Goal: Task Accomplishment & Management: Manage account settings

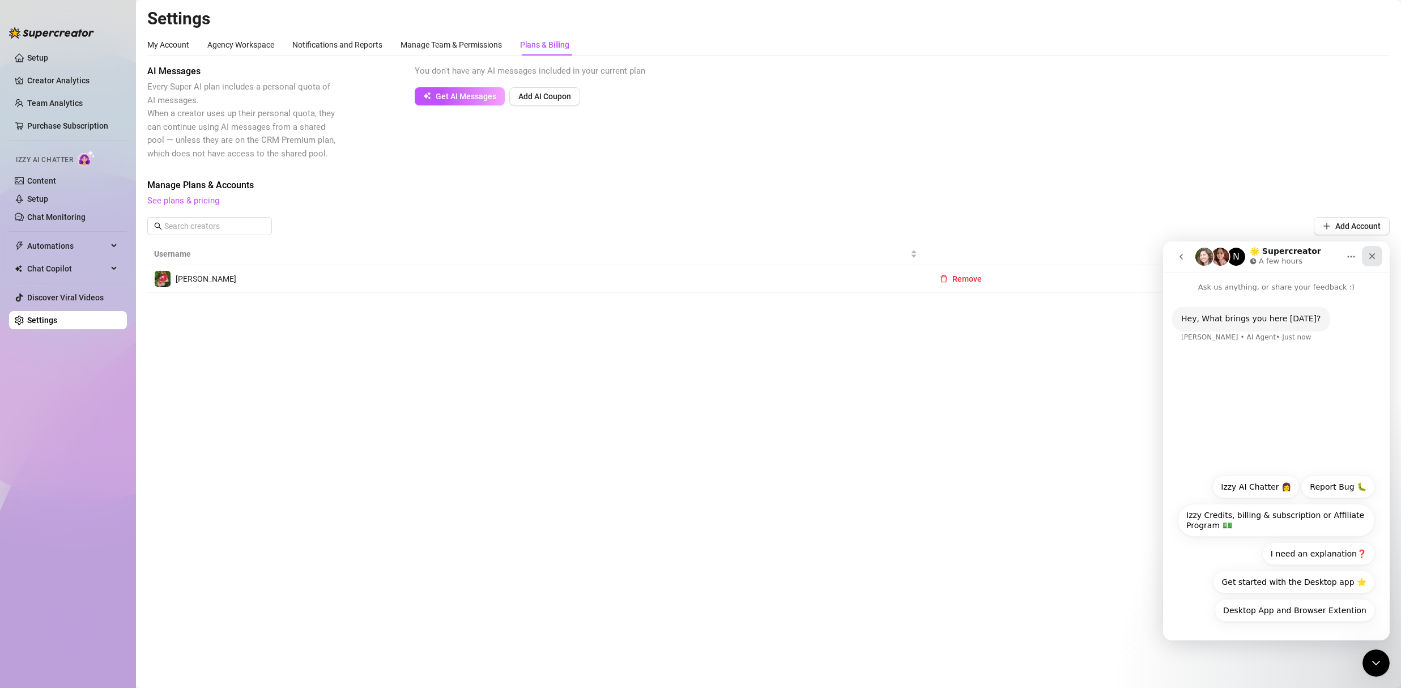
click at [1370, 256] on icon "Close" at bounding box center [1372, 256] width 9 height 9
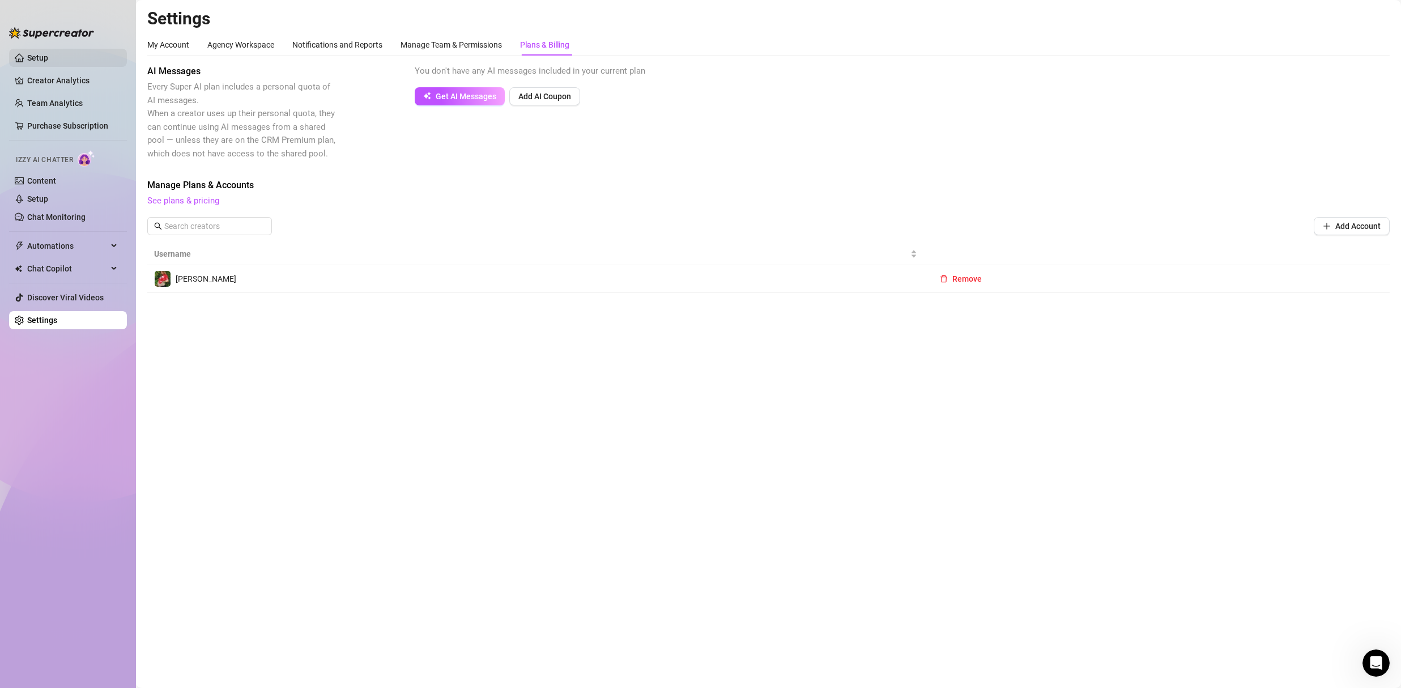
click at [37, 57] on link "Setup" at bounding box center [37, 57] width 21 height 9
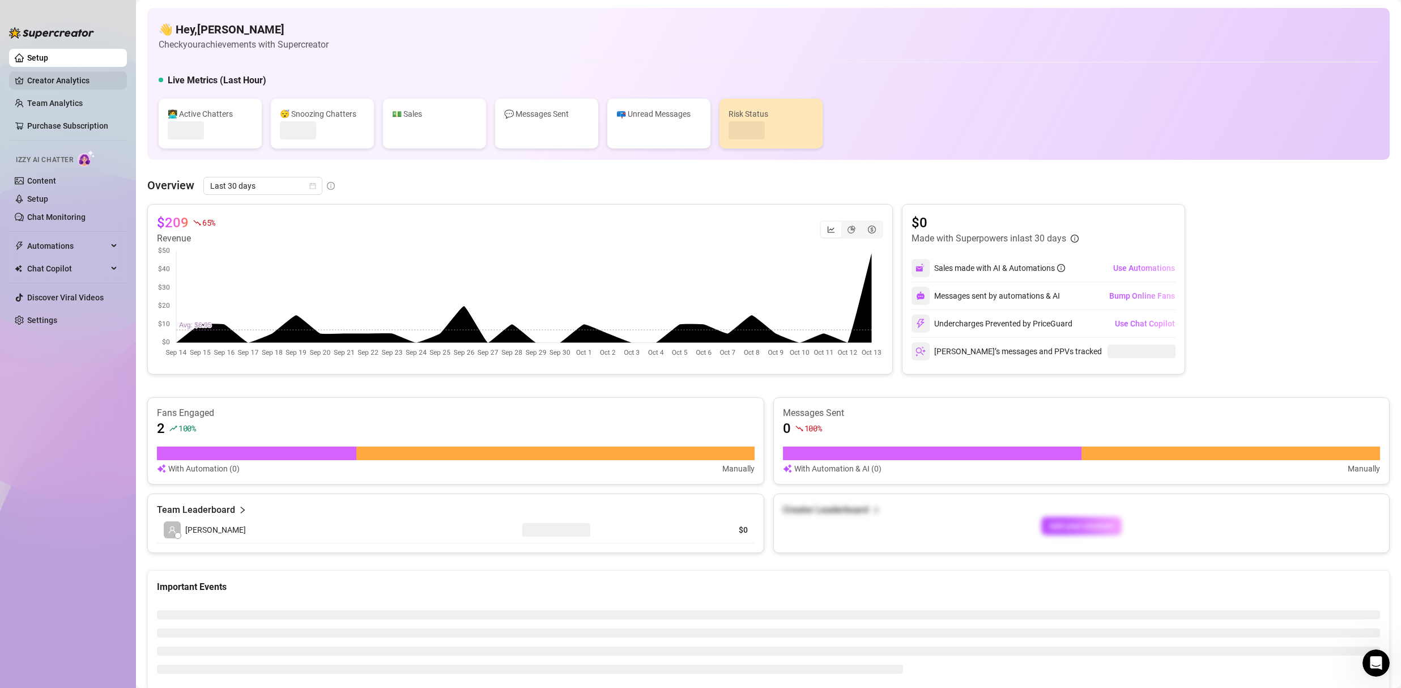
click at [65, 79] on link "Creator Analytics" at bounding box center [72, 80] width 91 height 18
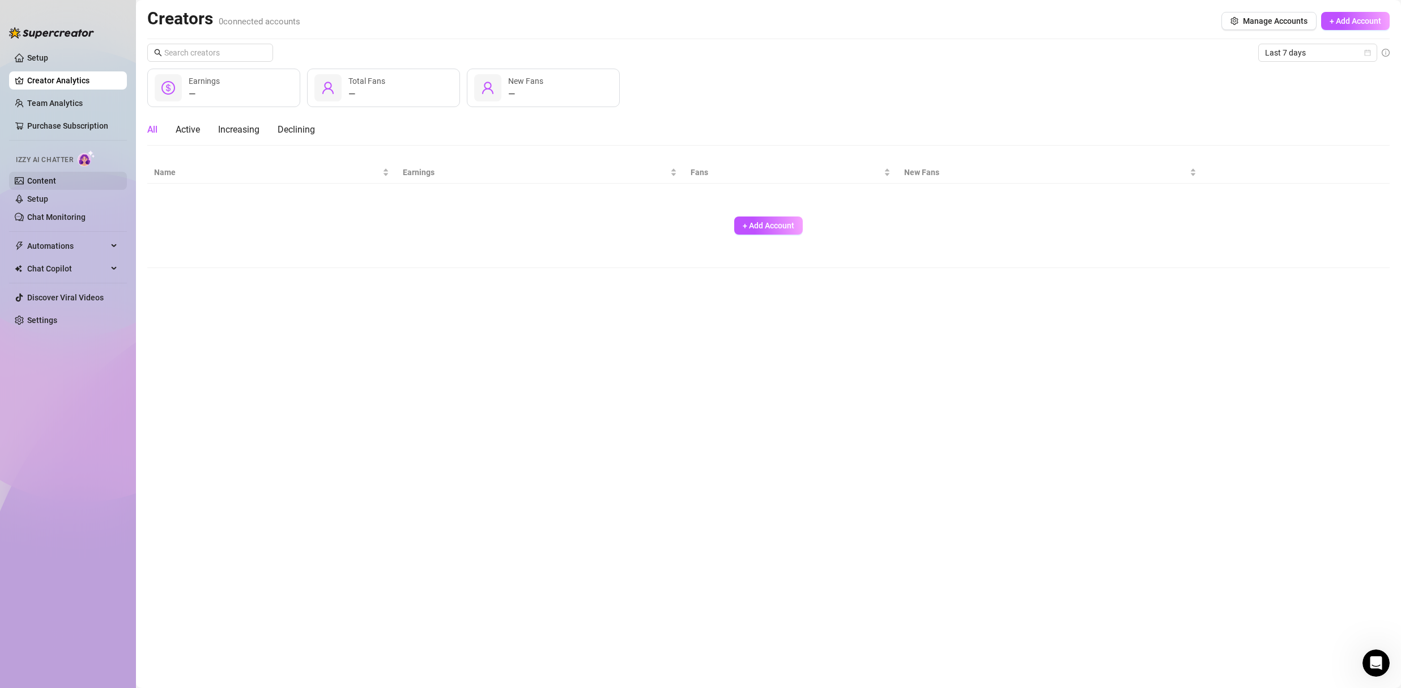
click at [47, 185] on link "Content" at bounding box center [41, 180] width 29 height 9
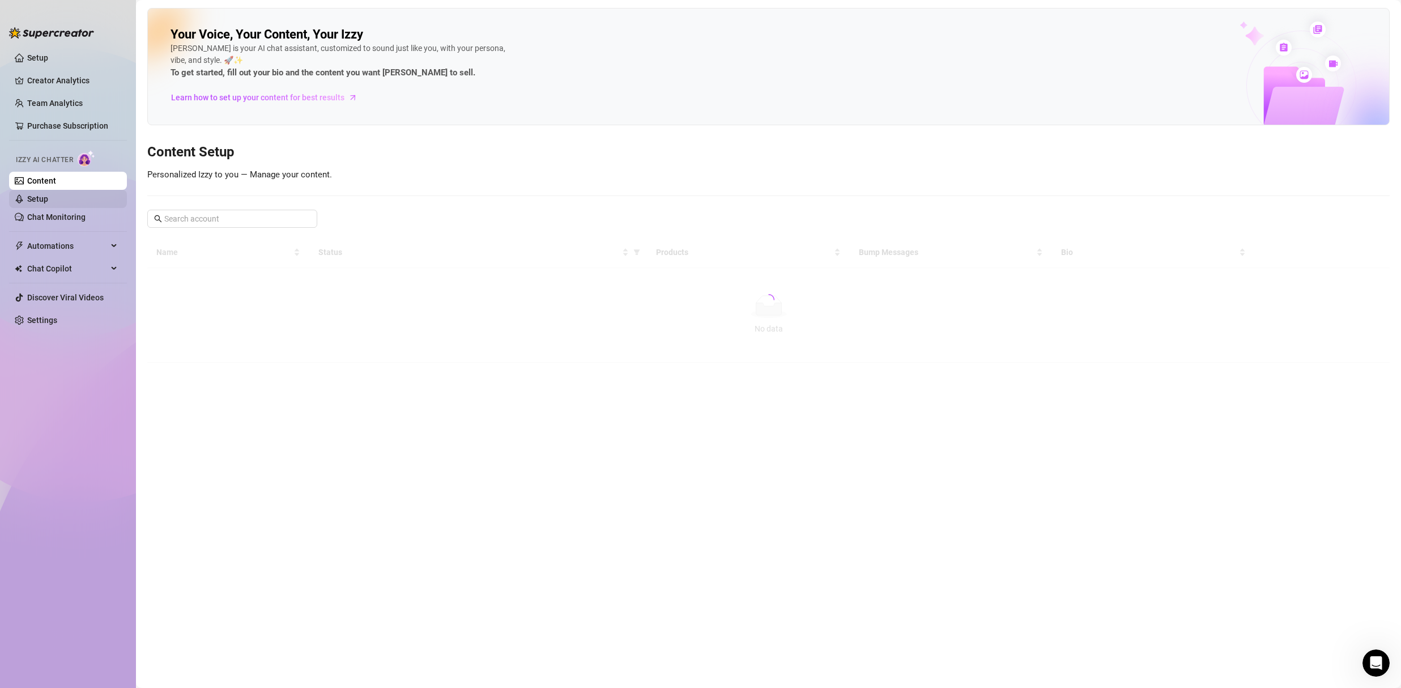
click at [48, 197] on link "Setup" at bounding box center [37, 198] width 21 height 9
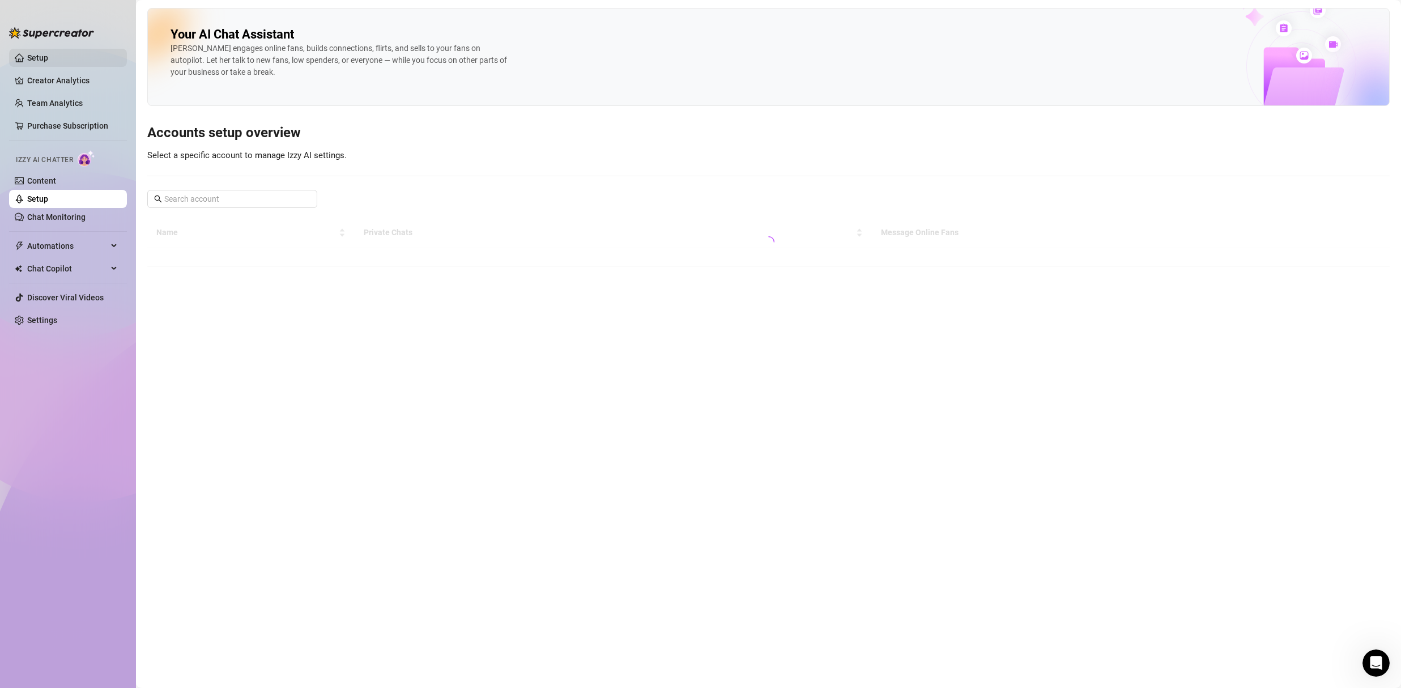
click at [27, 60] on link "Setup" at bounding box center [37, 57] width 21 height 9
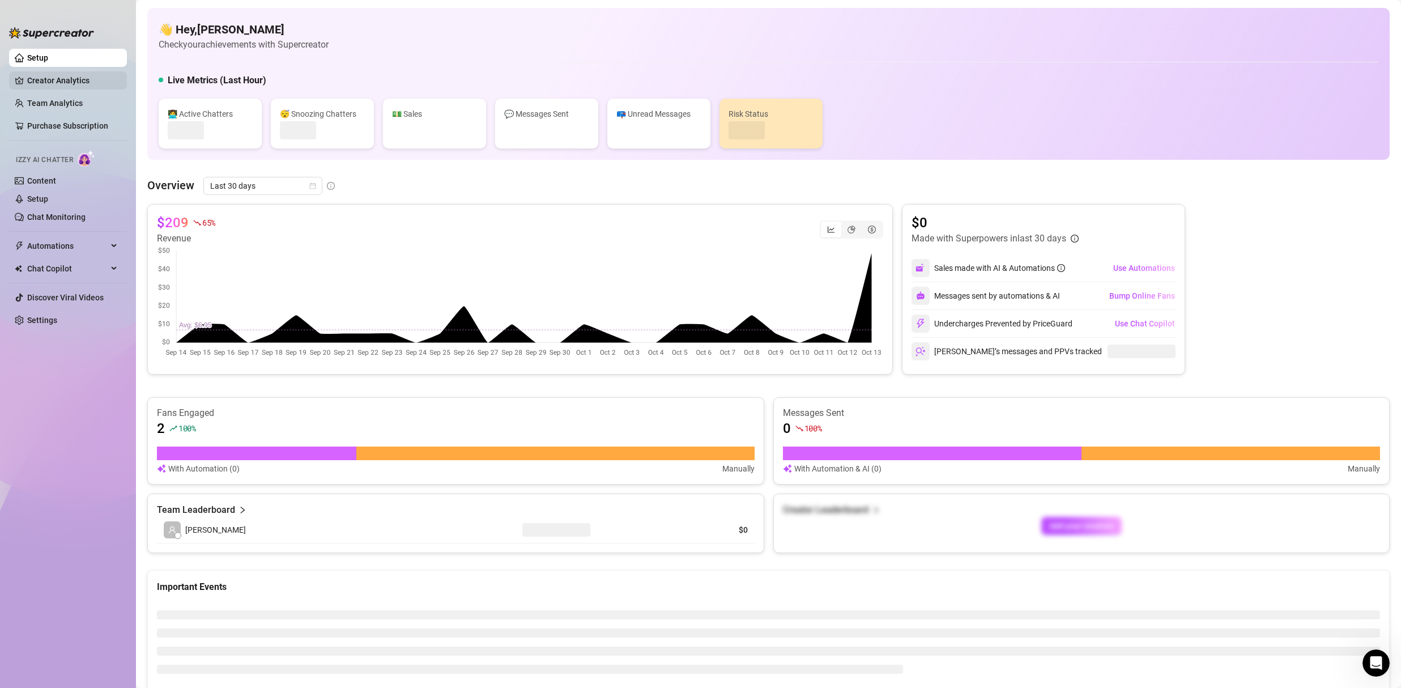
click at [71, 79] on link "Creator Analytics" at bounding box center [72, 80] width 91 height 18
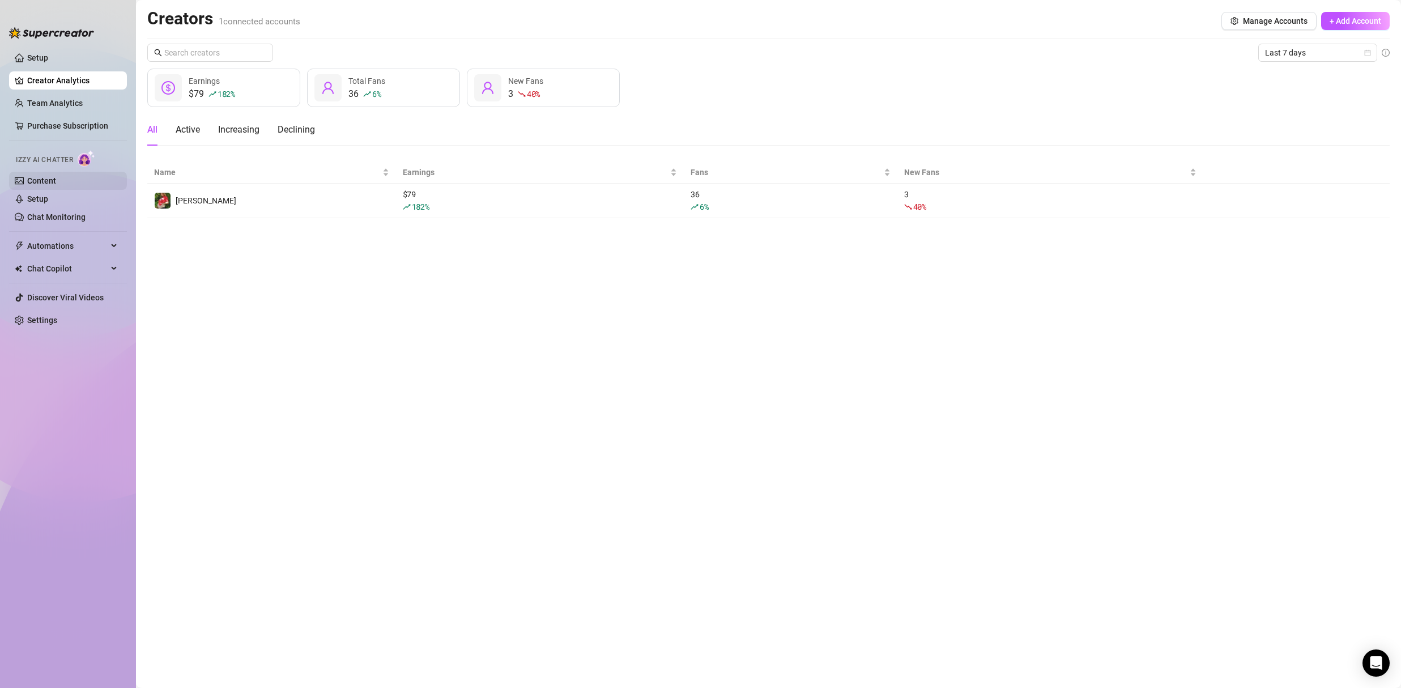
click at [44, 182] on link "Content" at bounding box center [41, 180] width 29 height 9
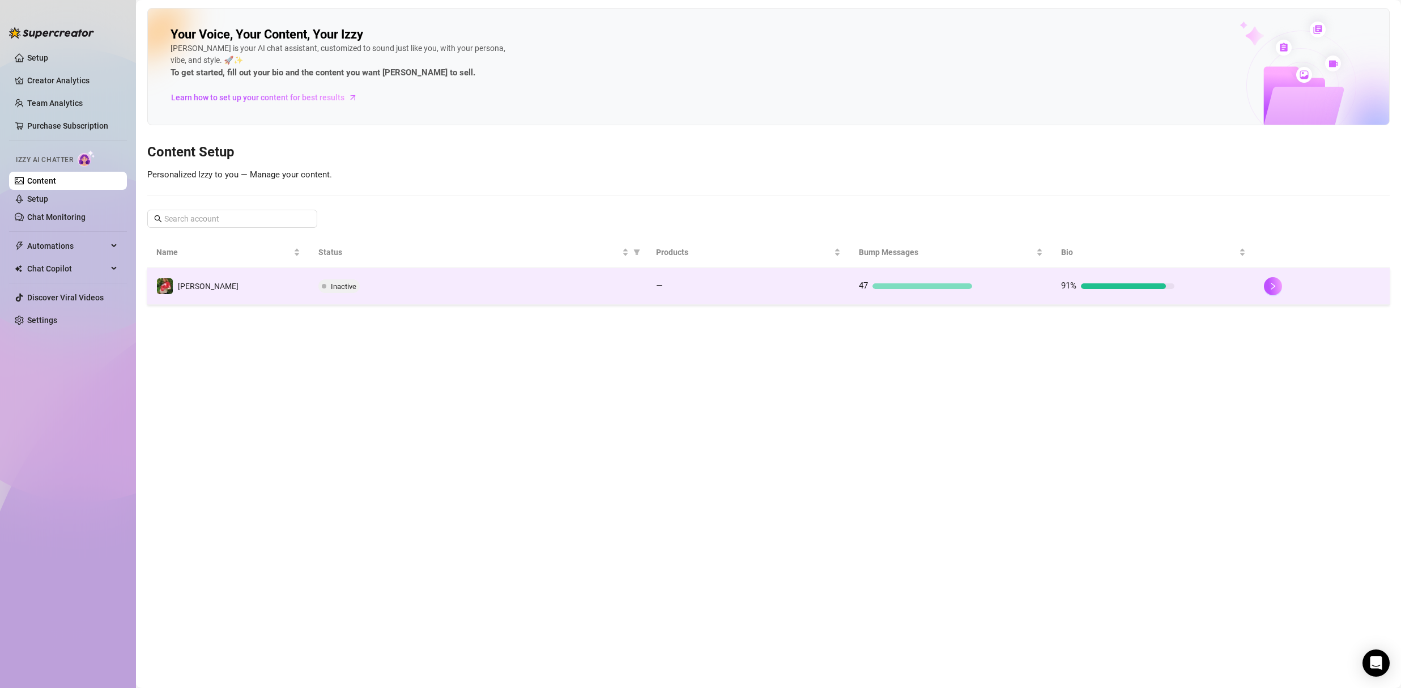
click at [347, 287] on span "Inactive" at bounding box center [343, 286] width 25 height 8
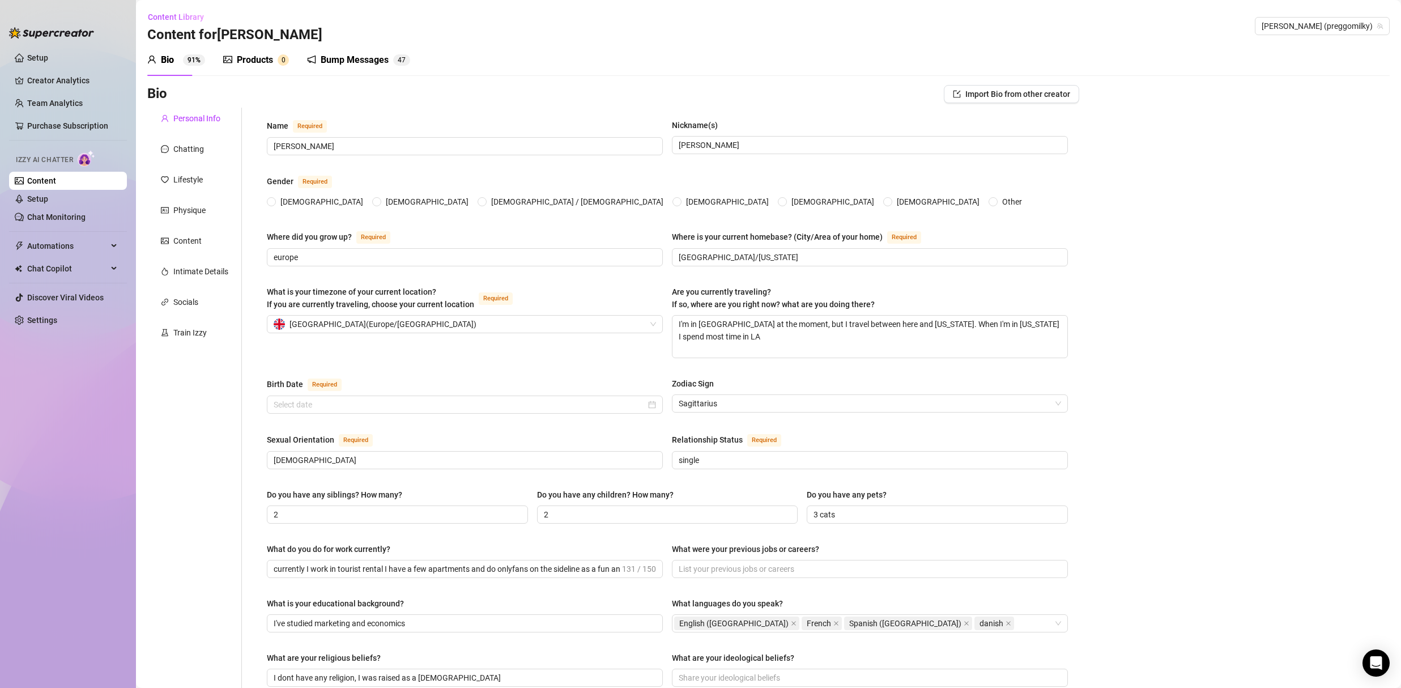
radio input "true"
type input "[DATE]"
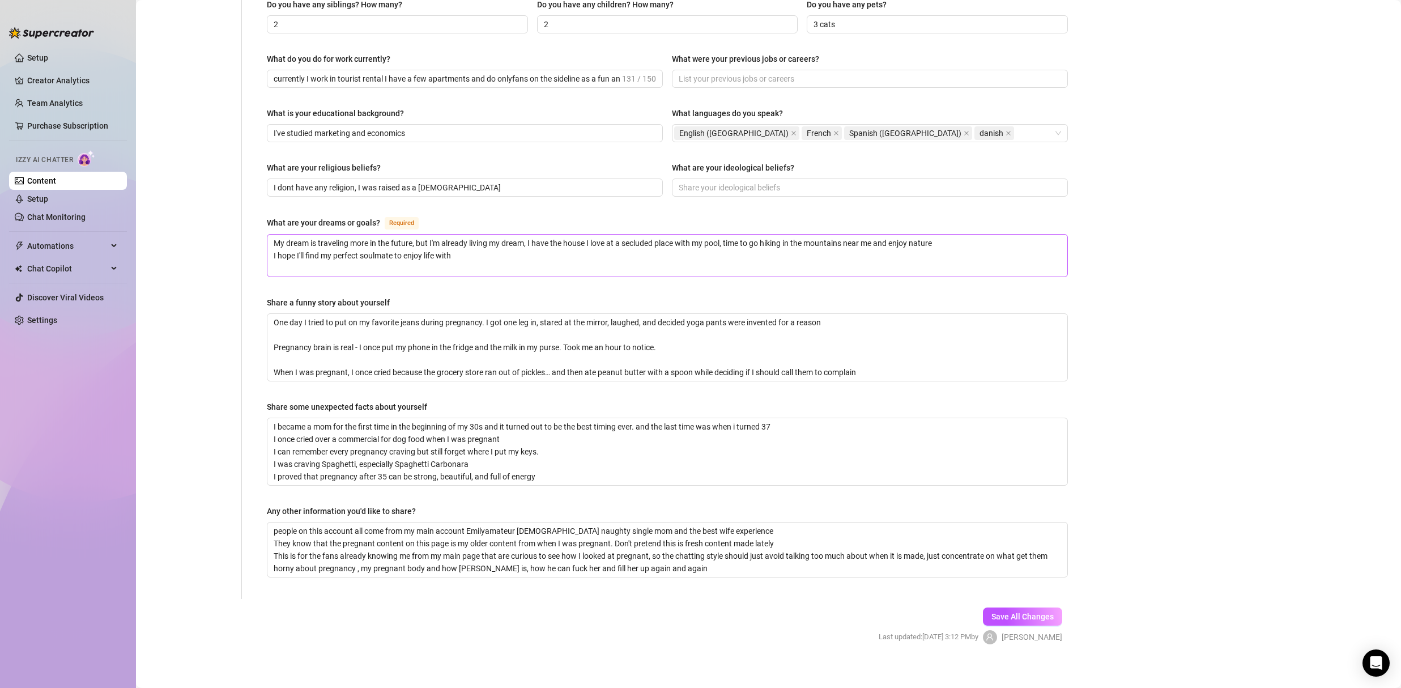
scroll to position [497, 0]
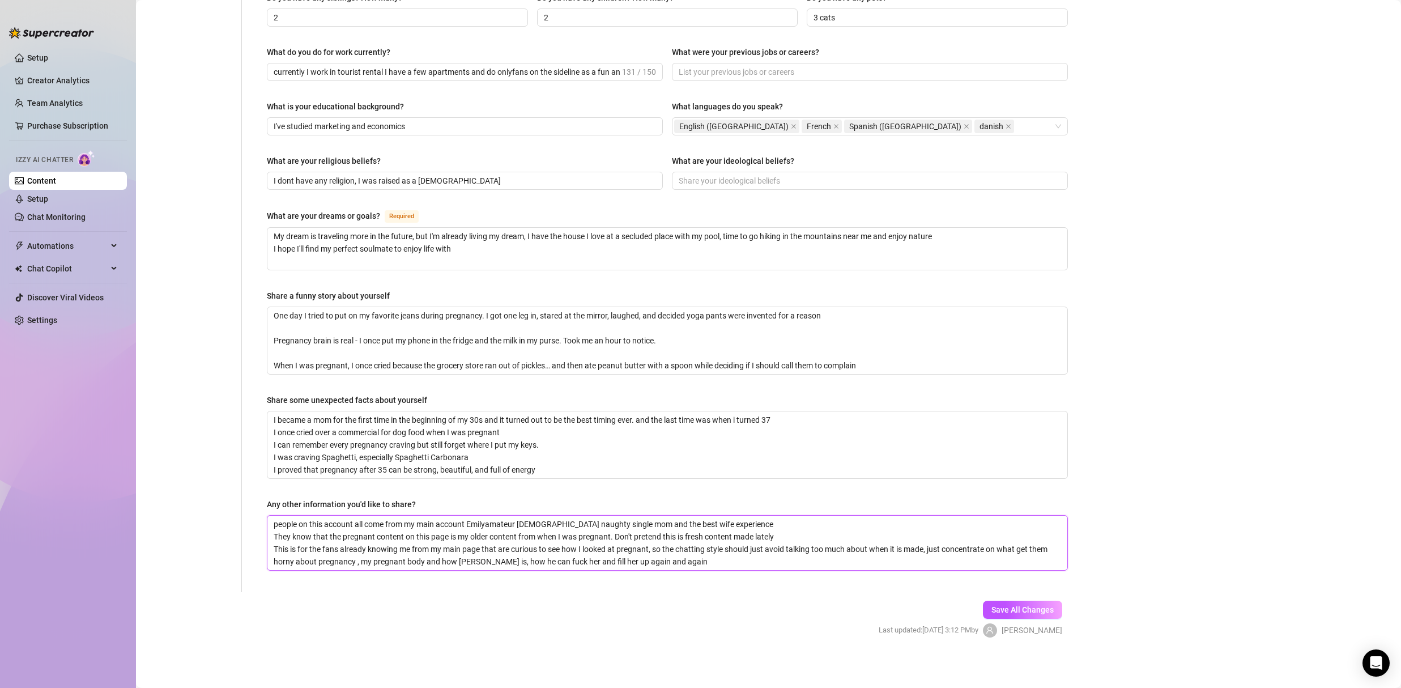
drag, startPoint x: 411, startPoint y: 529, endPoint x: 533, endPoint y: 547, distance: 123.1
click at [533, 547] on textarea "people on this account all come from my main account Emilyamateur [DEMOGRAPHIC_…" at bounding box center [667, 543] width 800 height 54
click at [554, 546] on textarea "people on this account all come from my main account Emilyamateur [DEMOGRAPHIC_…" at bounding box center [667, 543] width 800 height 54
drag, startPoint x: 384, startPoint y: 544, endPoint x: 516, endPoint y: 544, distance: 131.4
click at [515, 545] on textarea "people on this account all come from my main account Emilyamateur [DEMOGRAPHIC_…" at bounding box center [667, 543] width 800 height 54
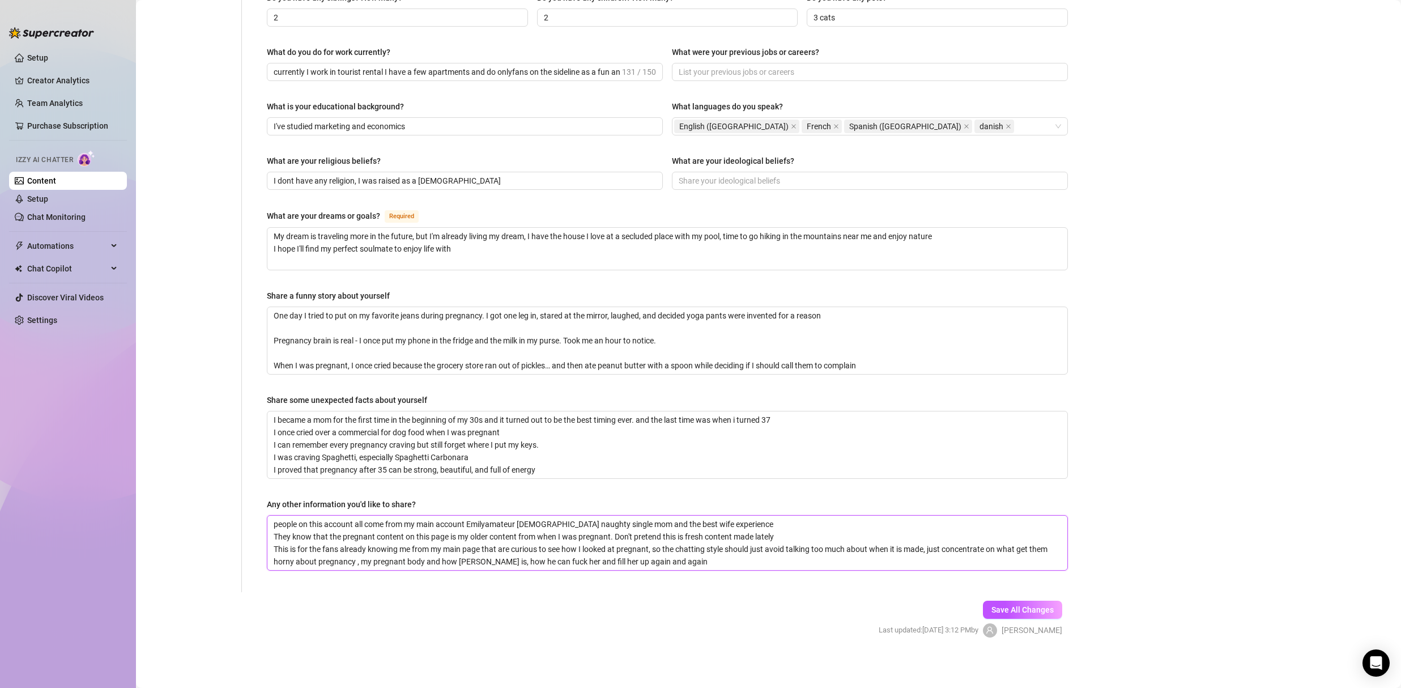
click at [506, 557] on textarea "people on this account all come from my main account Emilyamateur [DEMOGRAPHIC_…" at bounding box center [667, 543] width 800 height 54
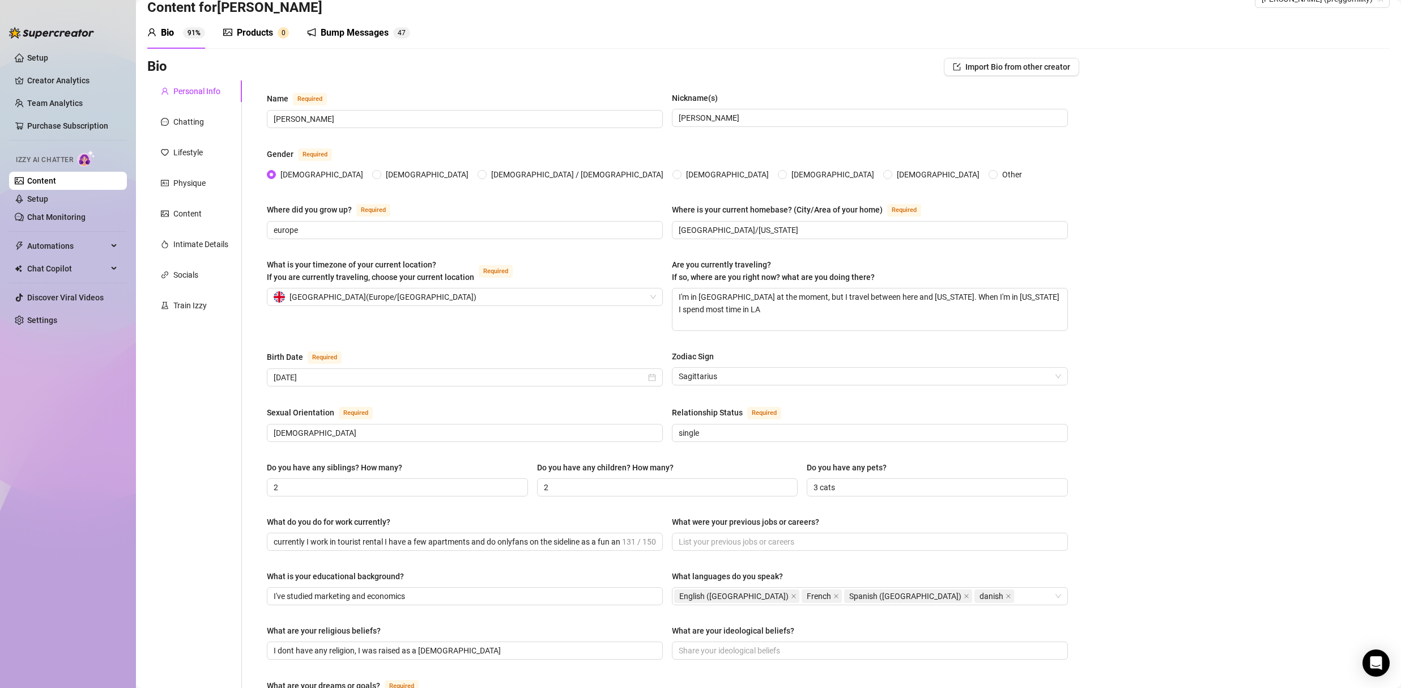
scroll to position [0, 0]
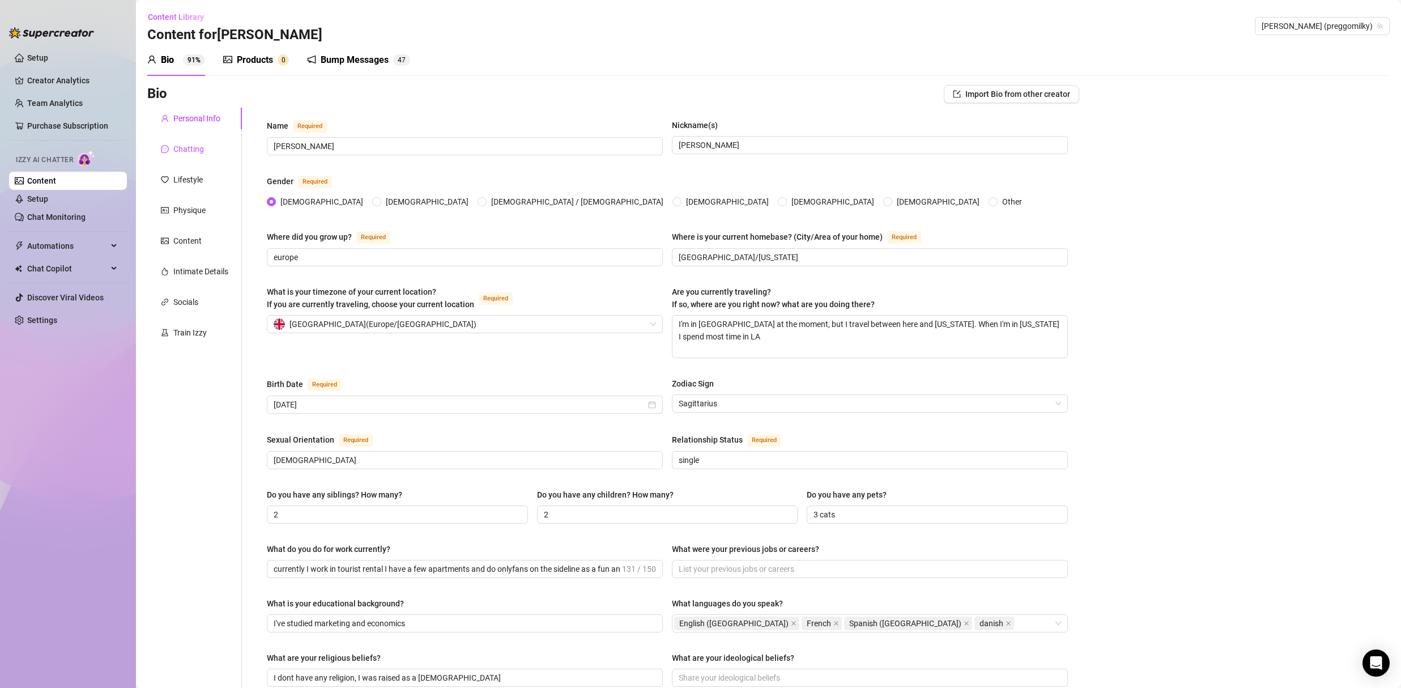
click at [190, 150] on div "Chatting" at bounding box center [188, 149] width 31 height 12
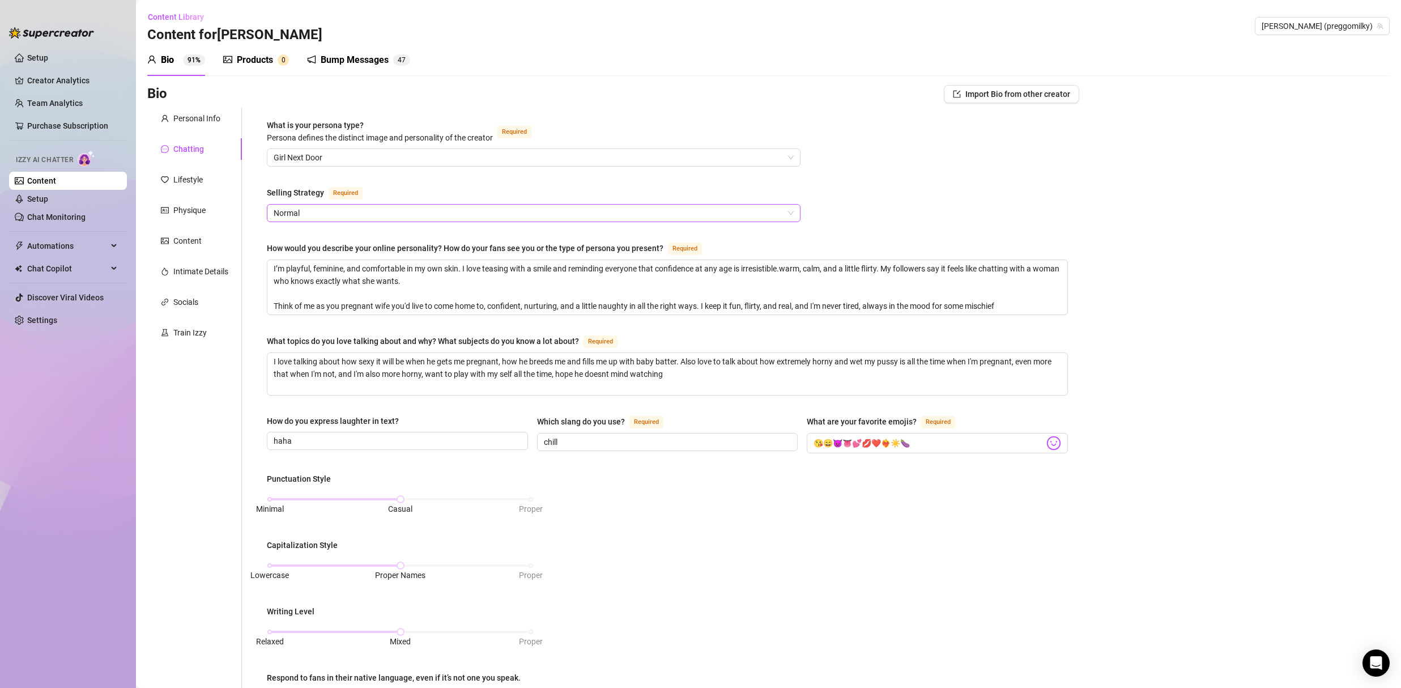
click at [323, 211] on span "Normal" at bounding box center [534, 213] width 520 height 17
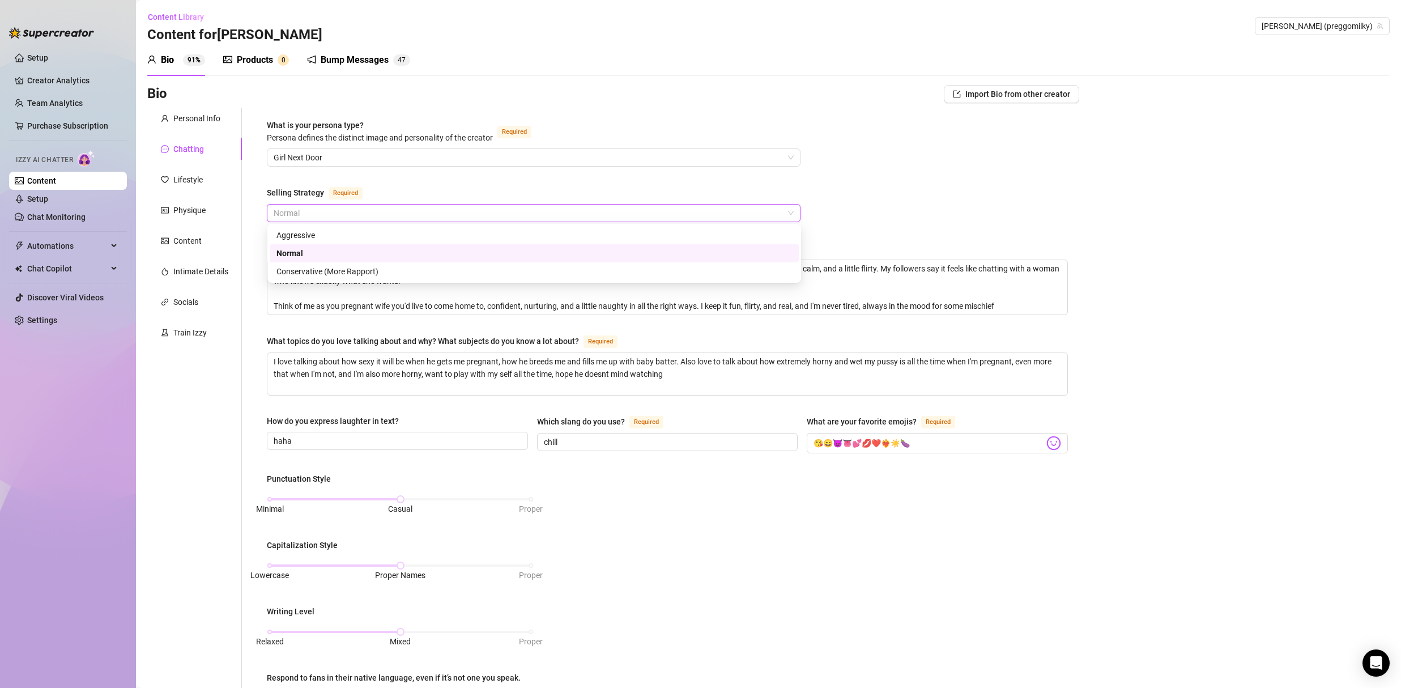
click at [819, 188] on div "What is your persona type? [PERSON_NAME] defines the distinct image and persona…" at bounding box center [667, 525] width 801 height 812
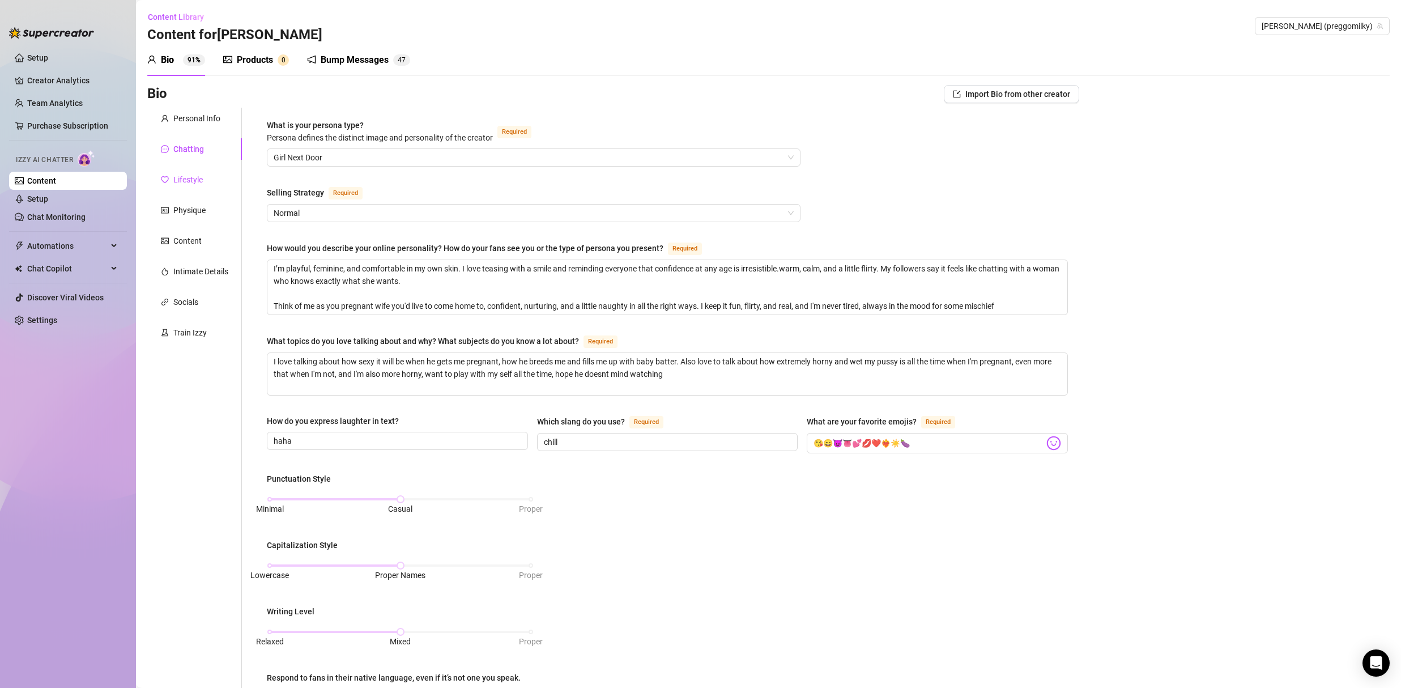
click at [185, 174] on div "Lifestyle" at bounding box center [187, 179] width 29 height 12
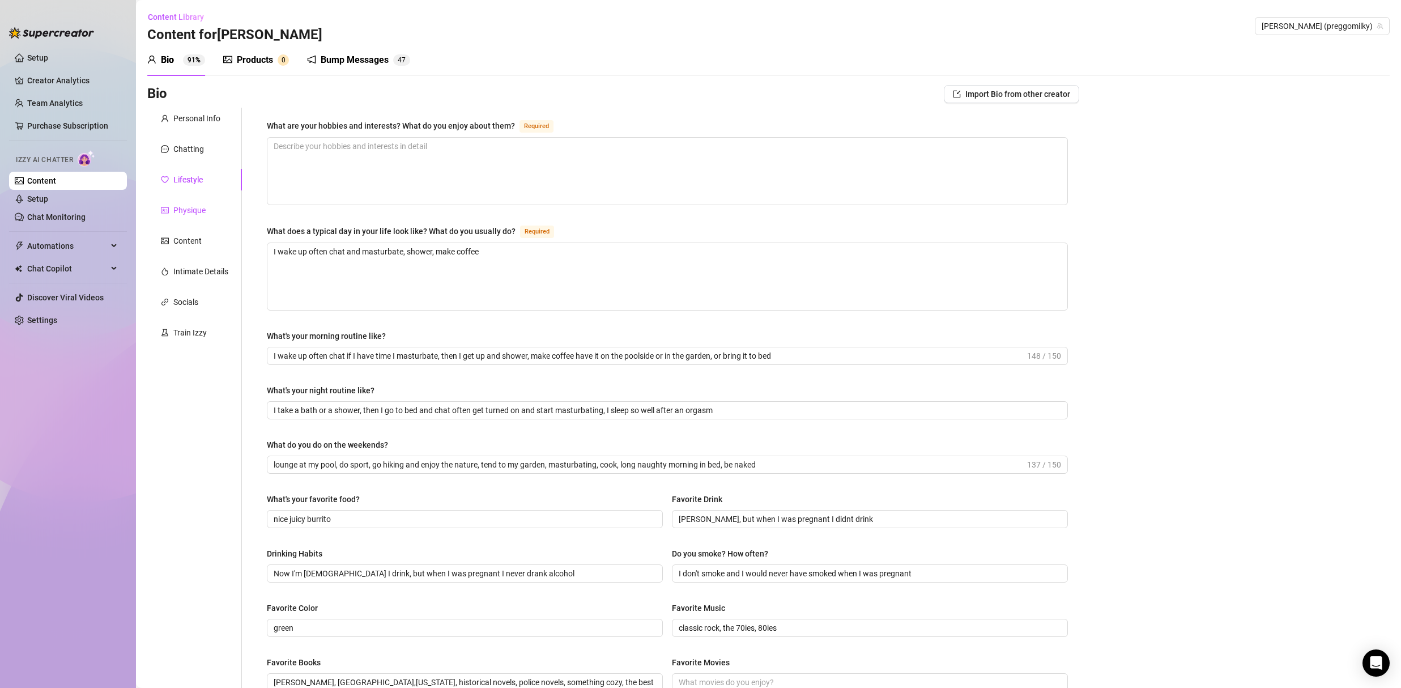
click at [191, 206] on div "Physique" at bounding box center [189, 210] width 32 height 12
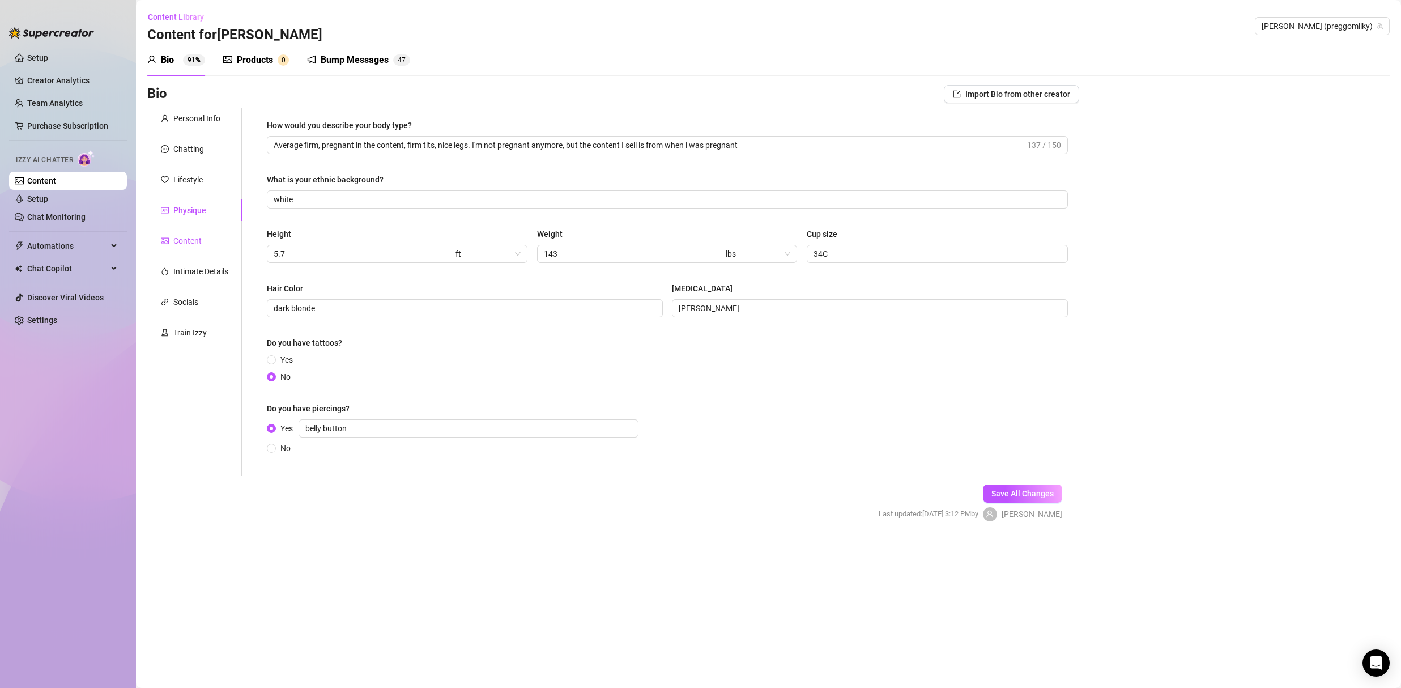
click at [196, 236] on div "Content" at bounding box center [187, 241] width 28 height 12
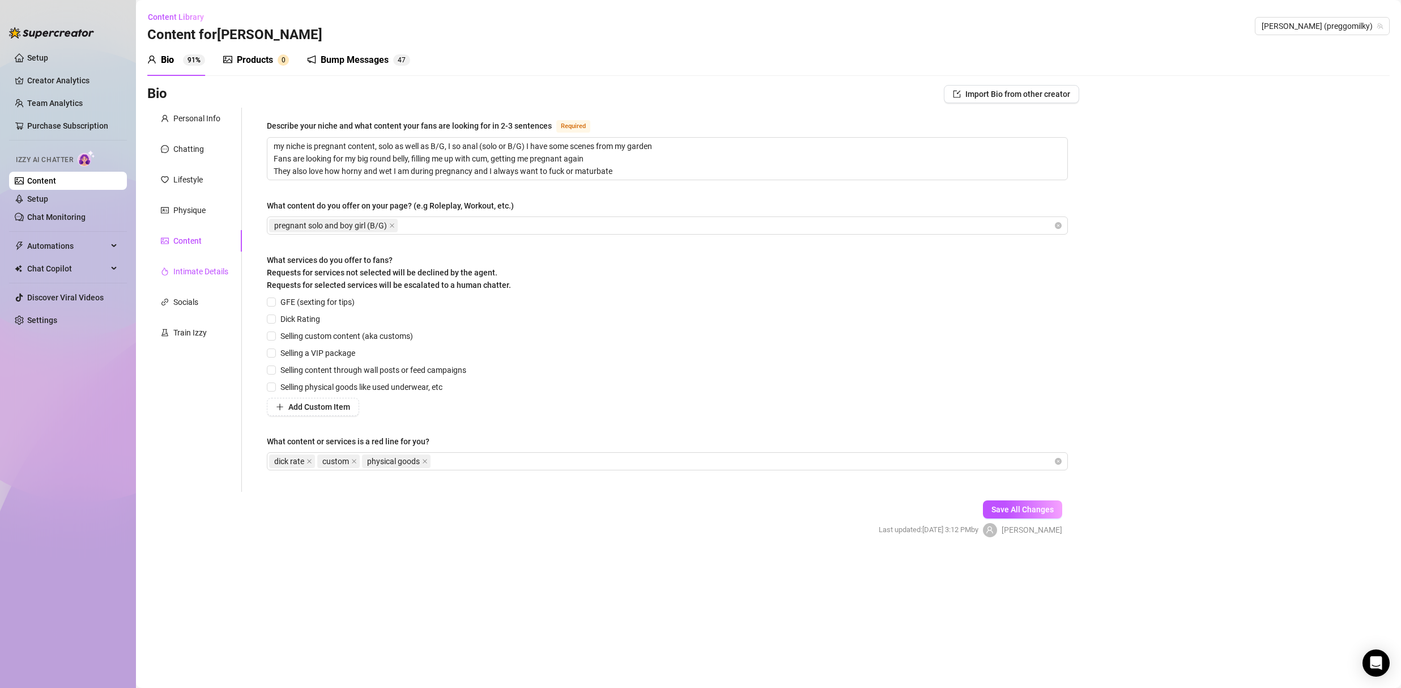
click at [191, 269] on div "Intimate Details" at bounding box center [200, 271] width 55 height 12
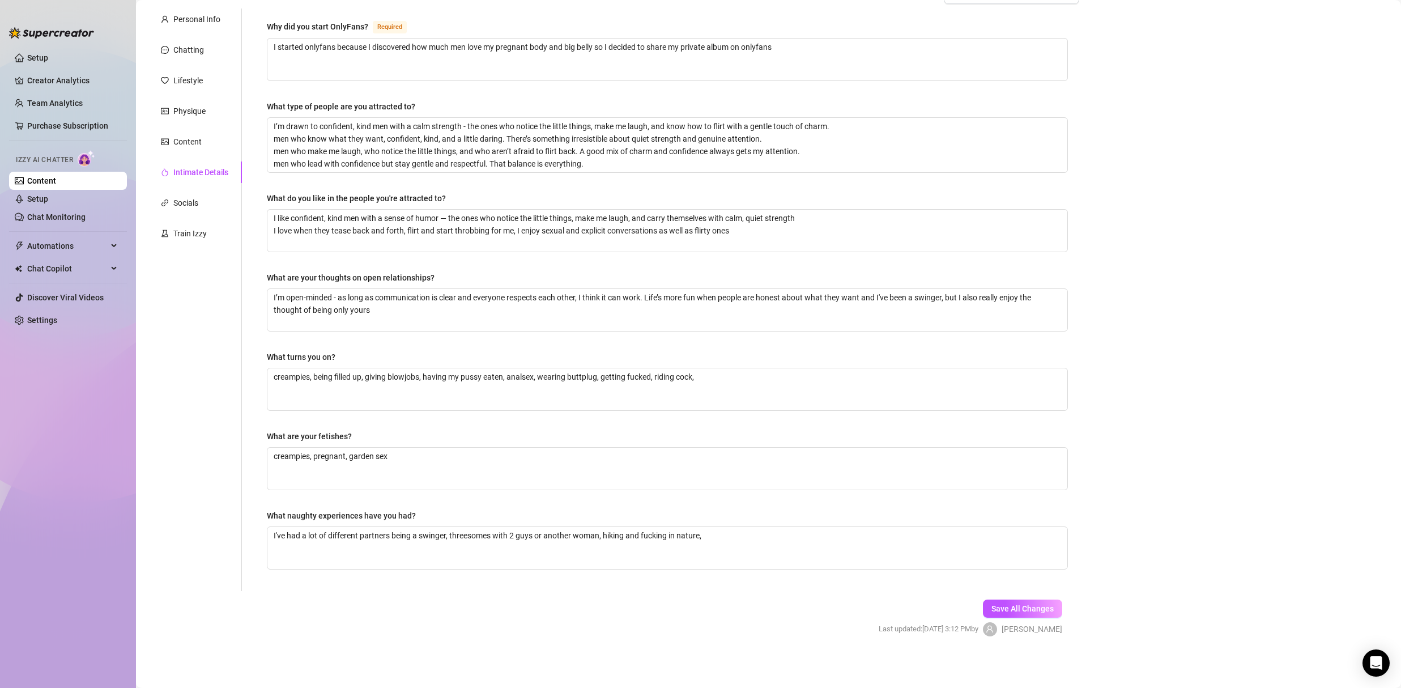
scroll to position [101, 0]
click at [713, 533] on textarea "I've had a lot of different partners being a swinger, threesomes with 2 guys or…" at bounding box center [667, 546] width 800 height 42
type textarea "I've had a lot of different partners being a swinger, threesomes with 2 guys or…"
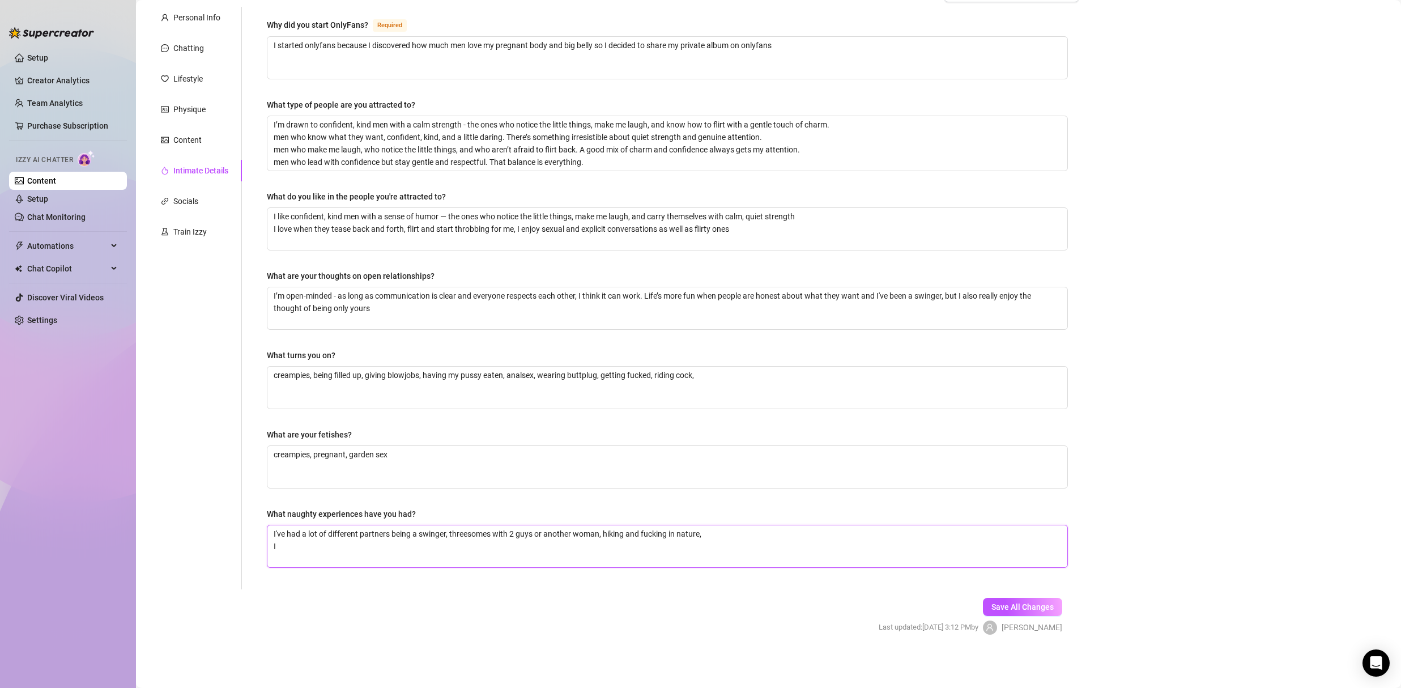
type textarea "I've had a lot of different partners being a swinger, threesomes with 2 guys or…"
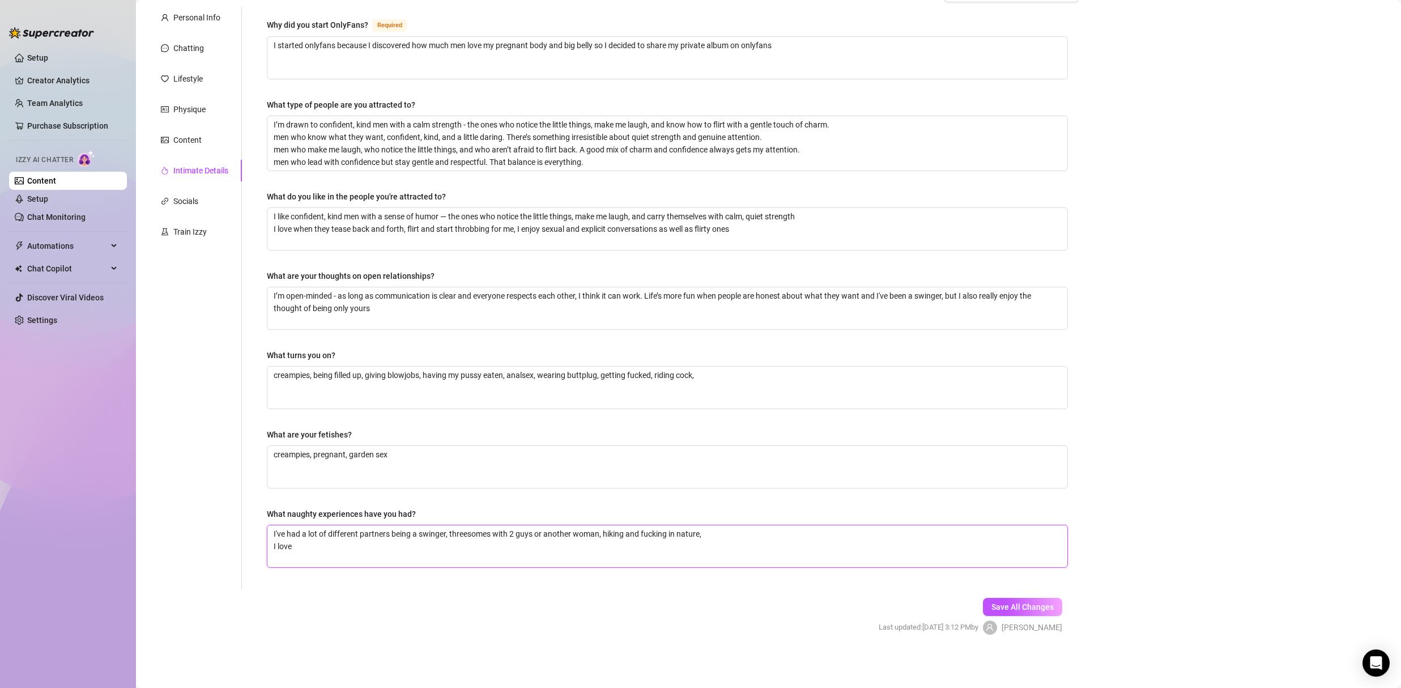
type textarea "I've had a lot of different partners being a swinger, threesomes with 2 guys or…"
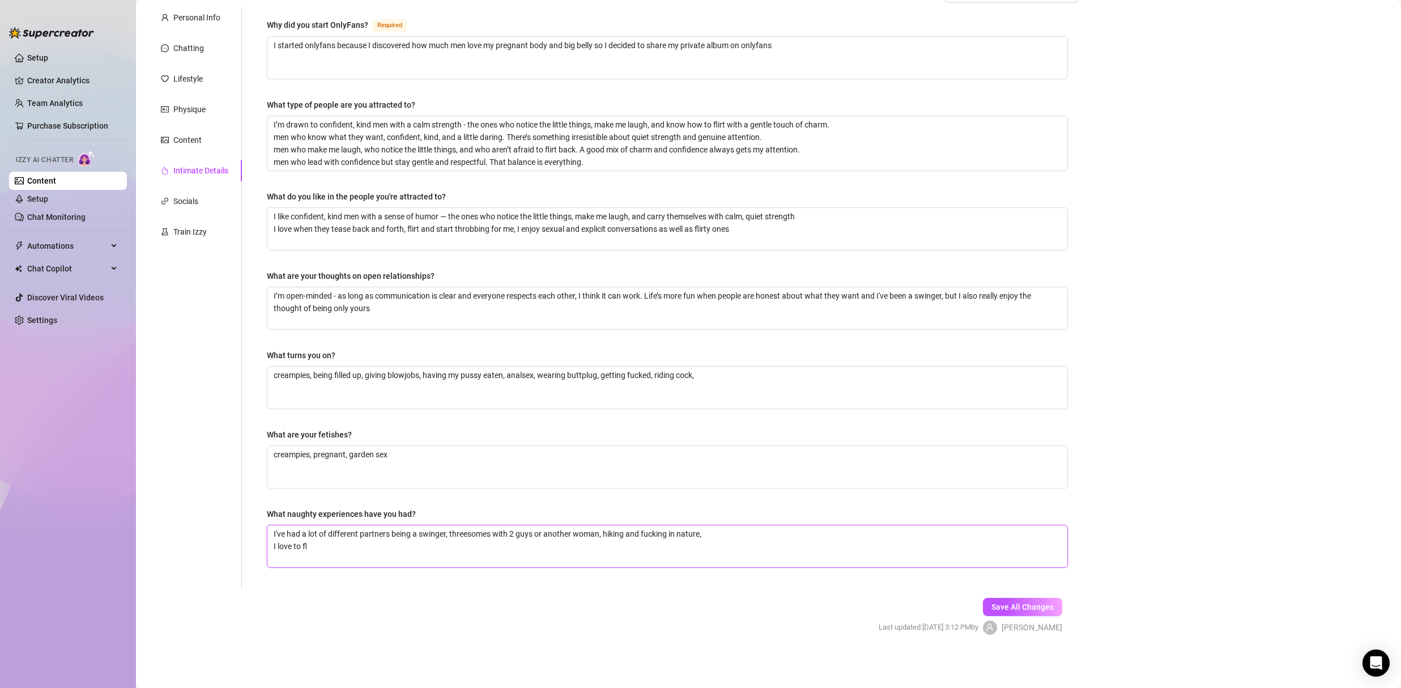
type textarea "I've had a lot of different partners being a swinger, threesomes with 2 guys or…"
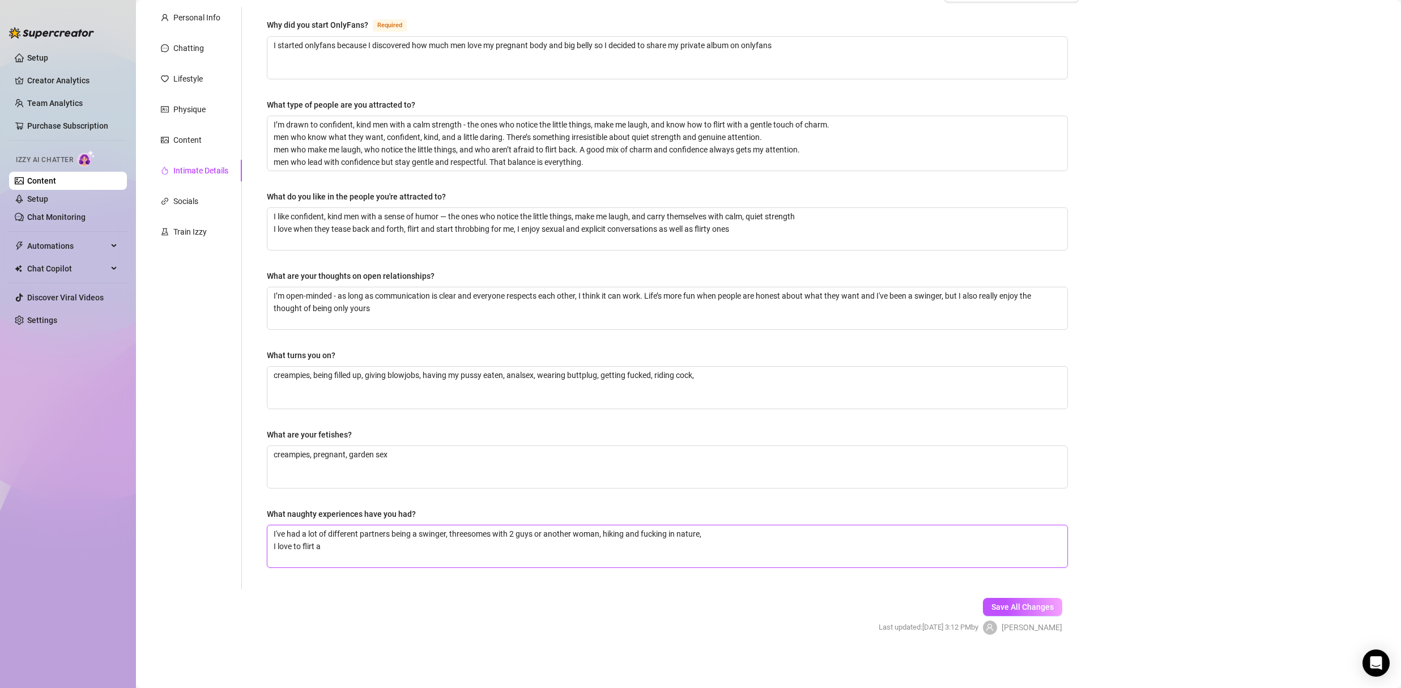
type textarea "I've had a lot of different partners being a swinger, threesomes with 2 guys or…"
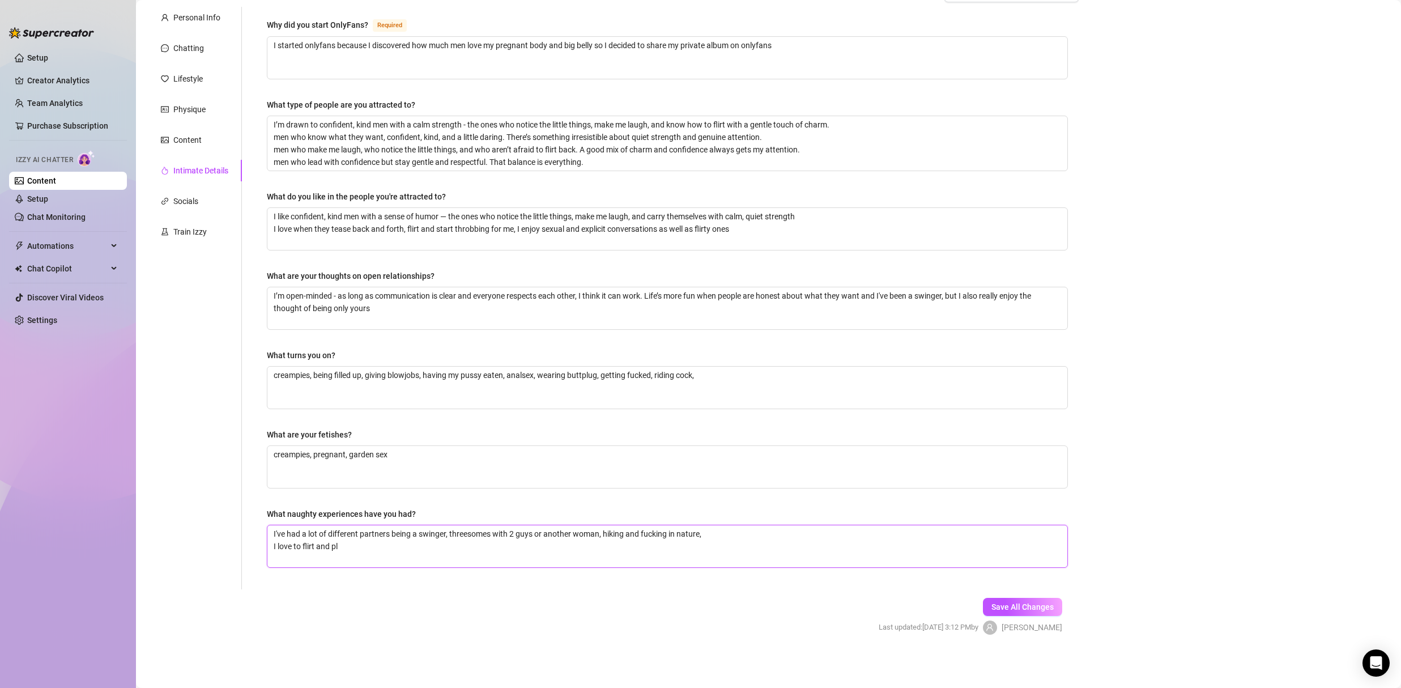
type textarea "I've had a lot of different partners being a swinger, threesomes with 2 guys or…"
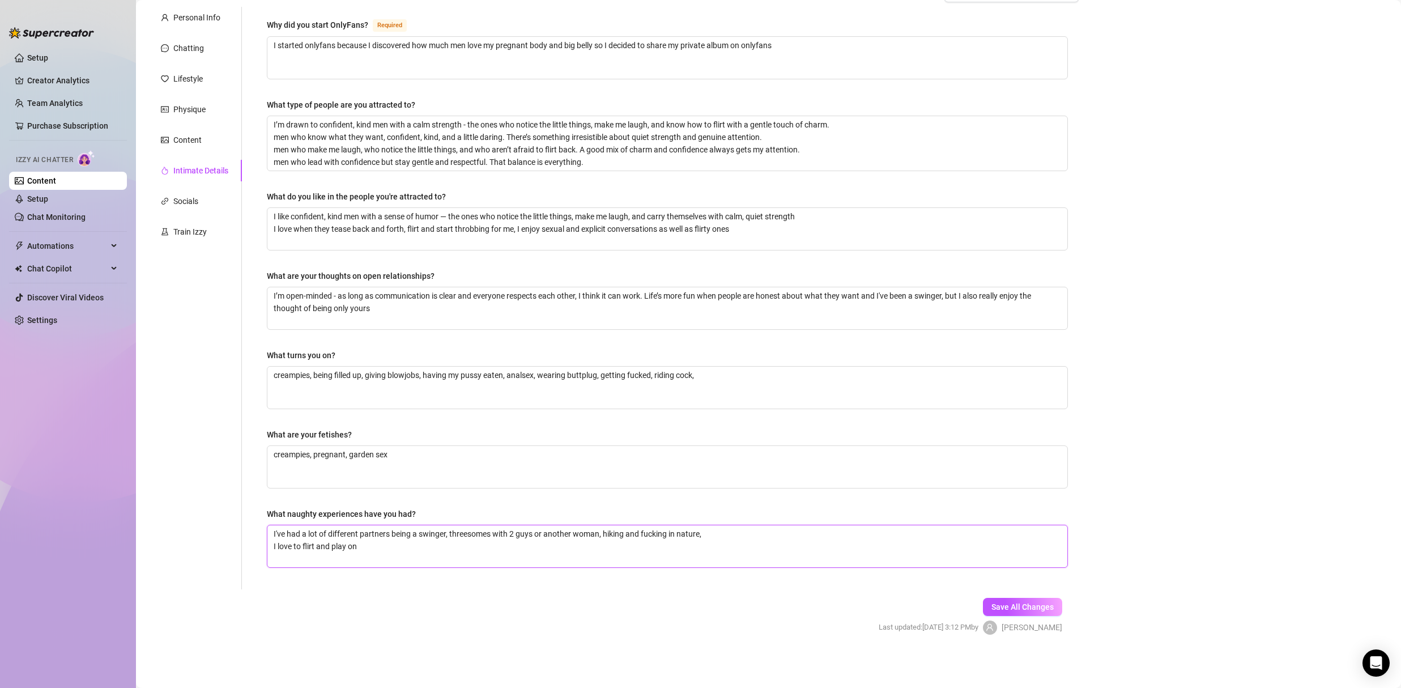
type textarea "I've had a lot of different partners being a swinger, threesomes with 2 guys or…"
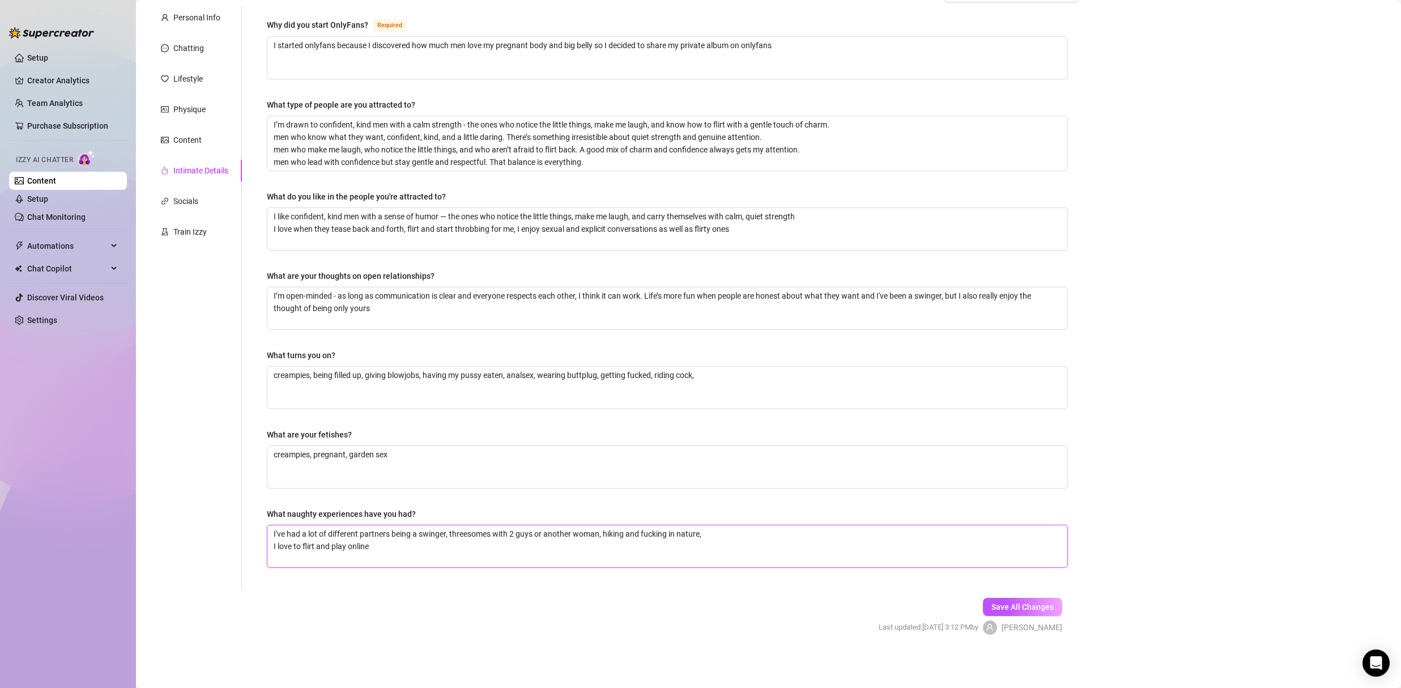
type textarea "I've had a lot of different partners being a swinger, threesomes with 2 guys or…"
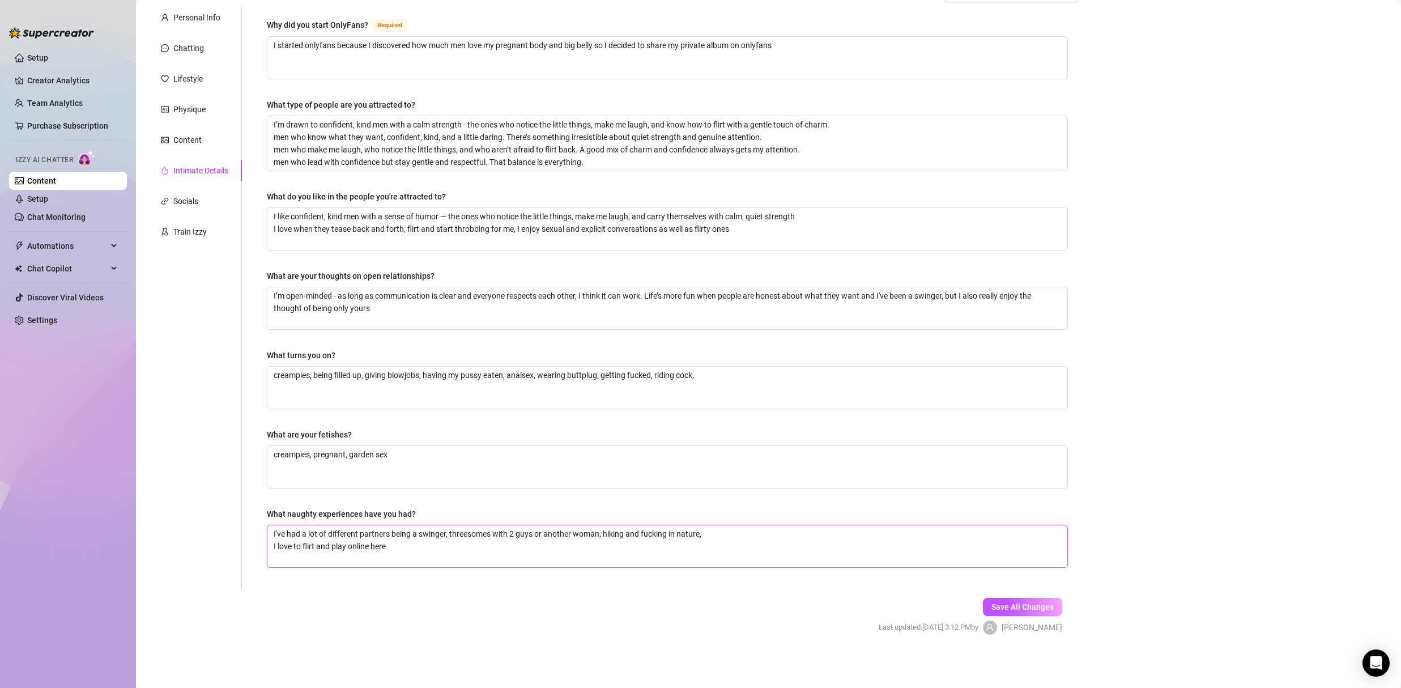
type textarea "I've had a lot of different partners being a swinger, threesomes with 2 guys or…"
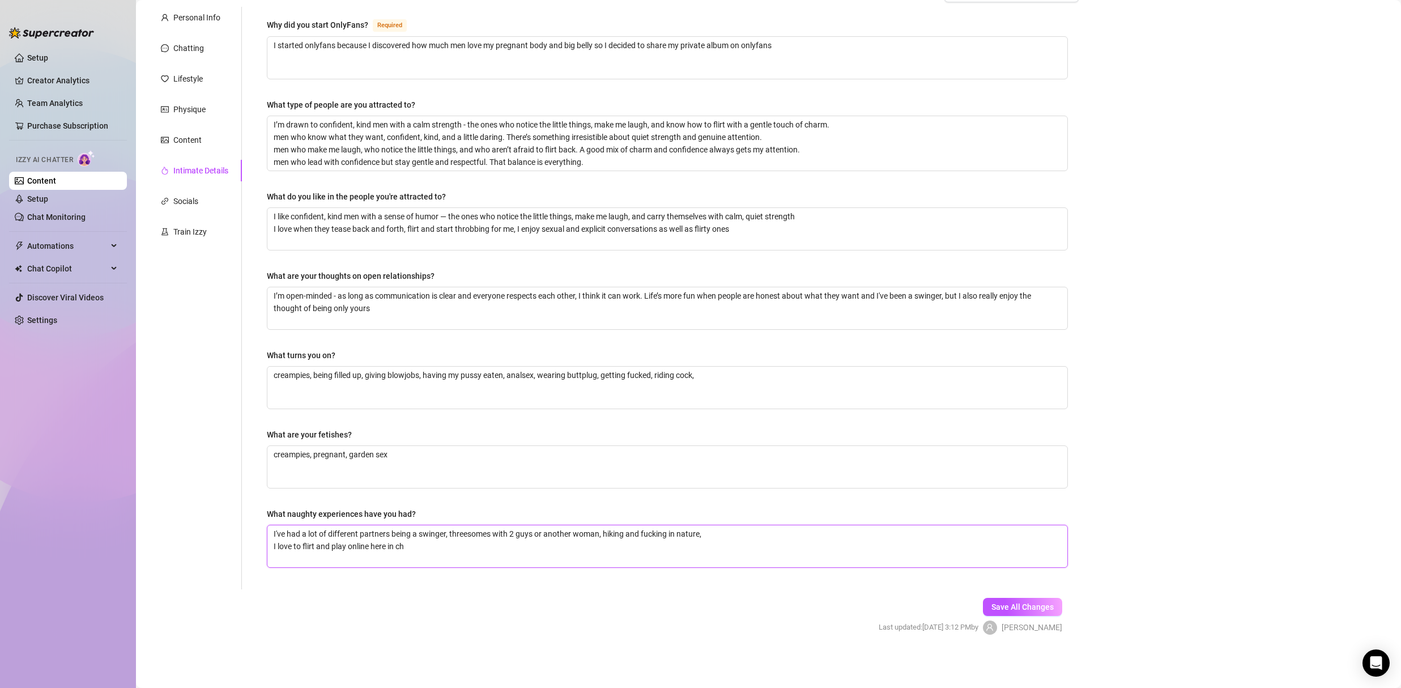
type textarea "I've had a lot of different partners being a swinger, threesomes with 2 guys or…"
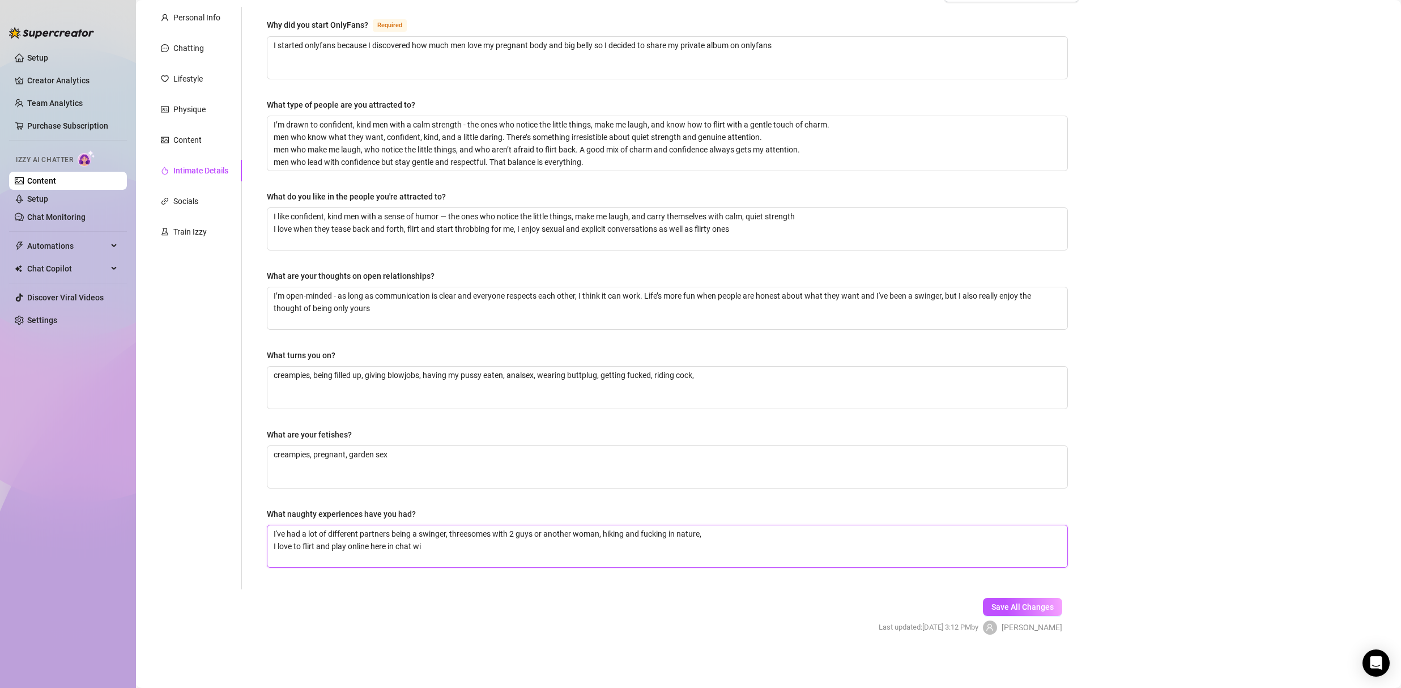
type textarea "I've had a lot of different partners being a swinger, threesomes with 2 guys or…"
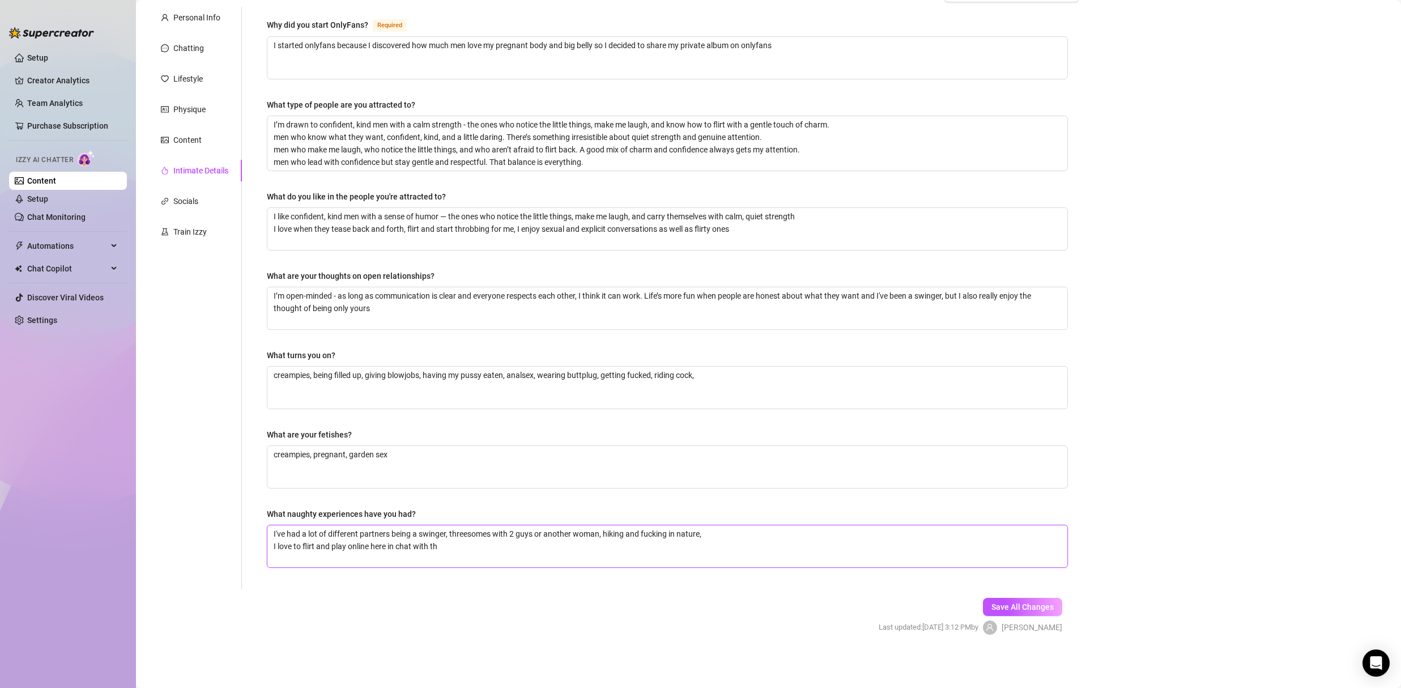
type textarea "I've had a lot of different partners being a swinger, threesomes with 2 guys or…"
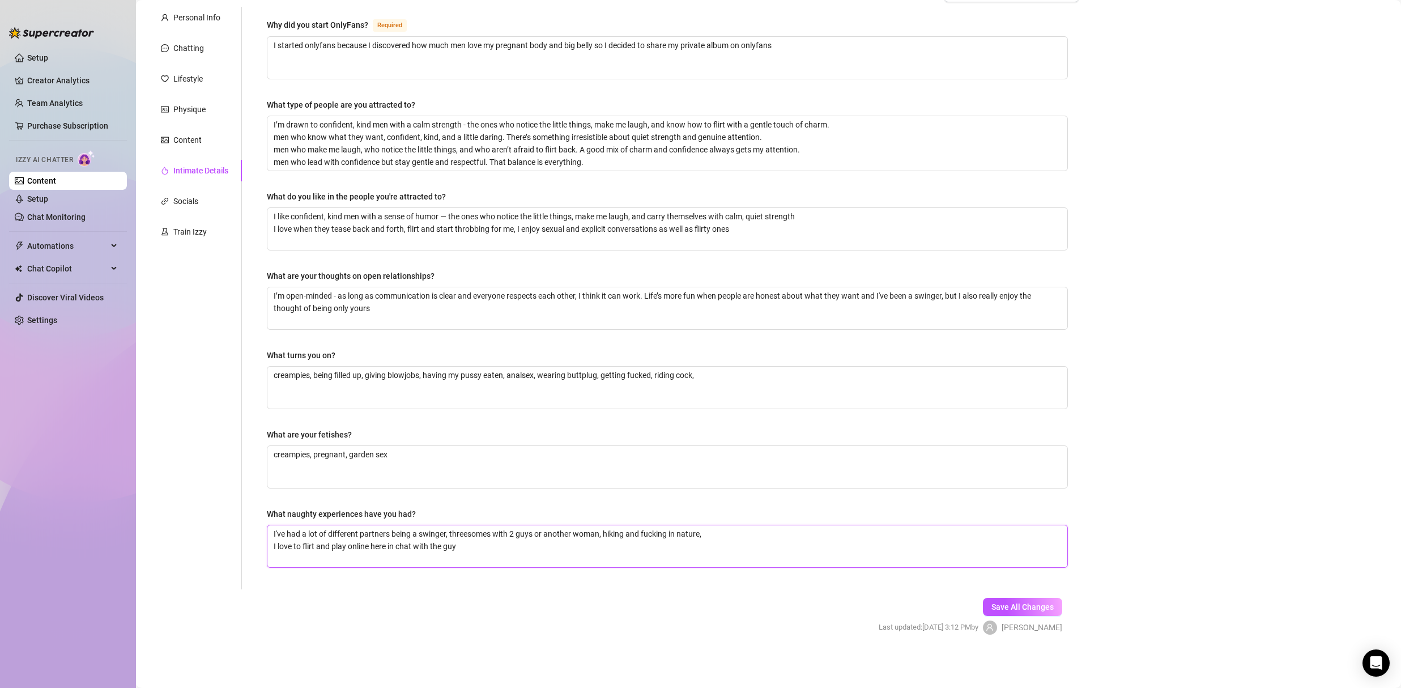
type textarea "I've had a lot of different partners being a swinger, threesomes with 2 guys or…"
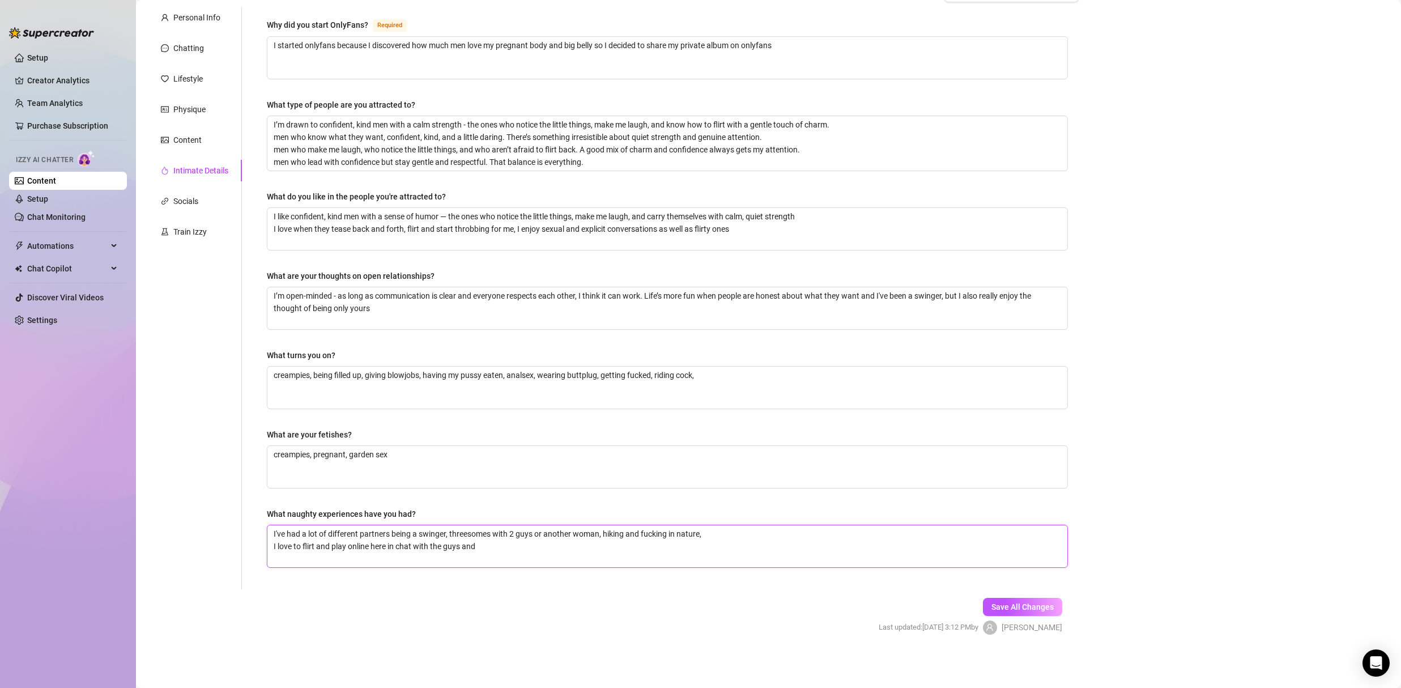
type textarea "I've had a lot of different partners being a swinger, threesomes with 2 guys or…"
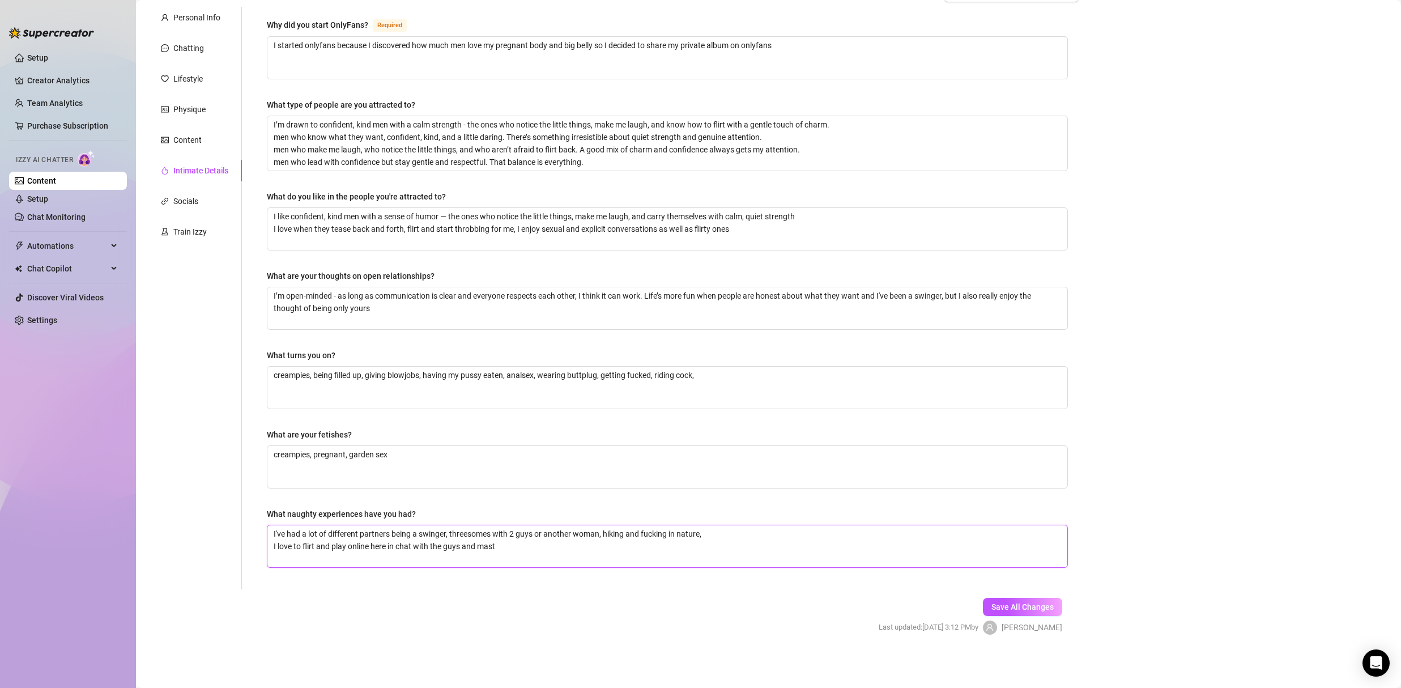
type textarea "I've had a lot of different partners being a swinger, threesomes with 2 guys or…"
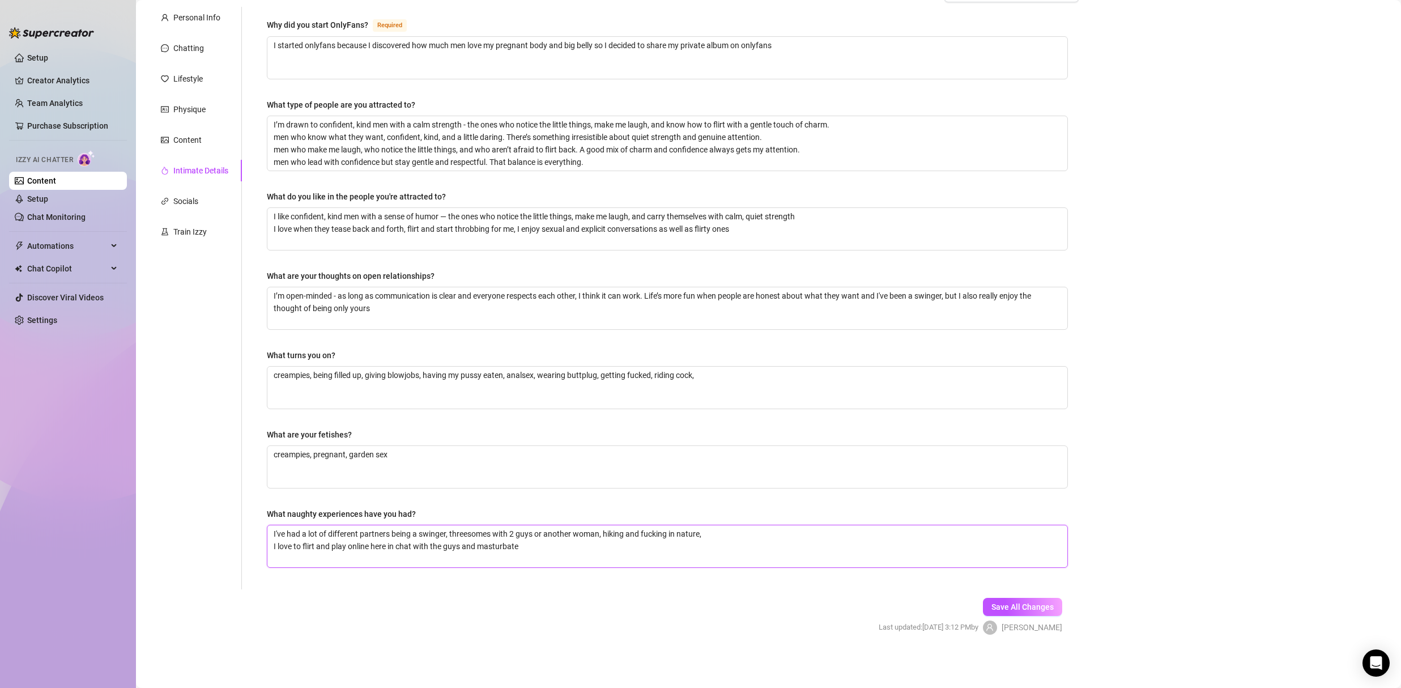
type textarea "I've had a lot of different partners being a swinger, threesomes with 2 guys or…"
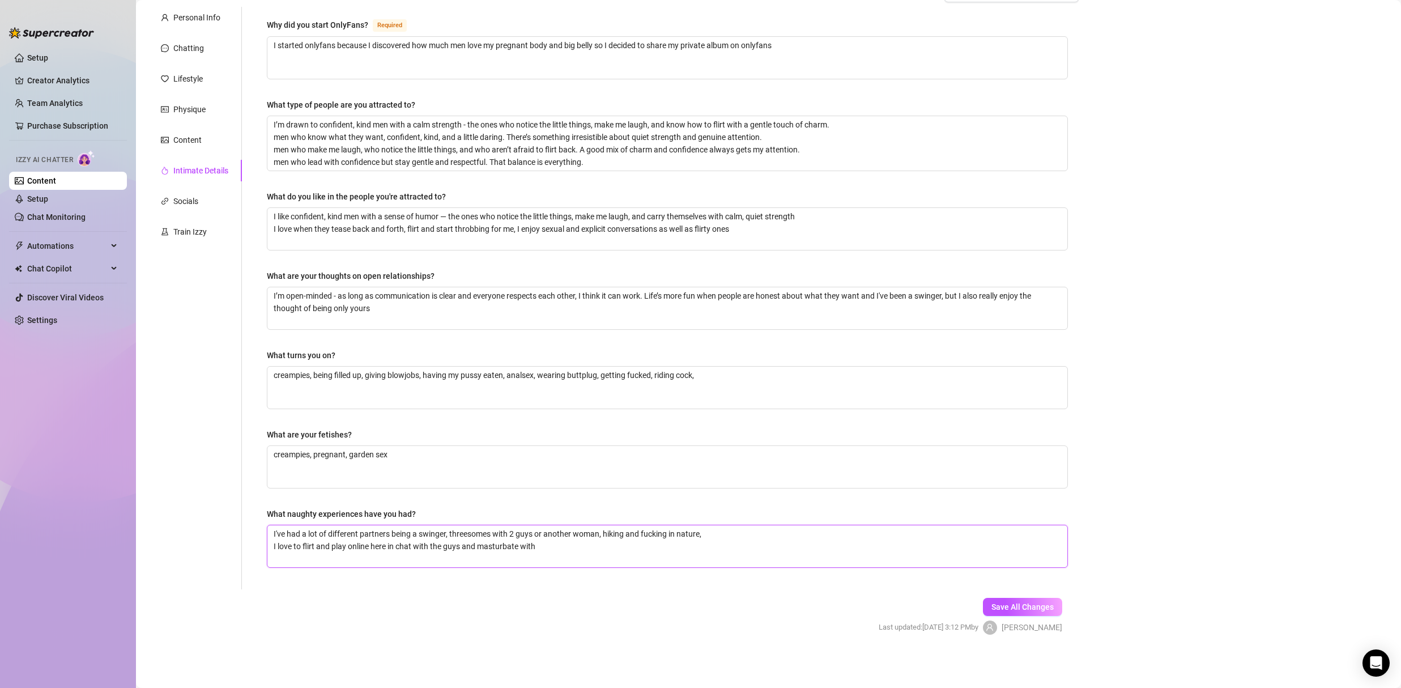
type textarea "I've had a lot of different partners being a swinger, threesomes with 2 guys or…"
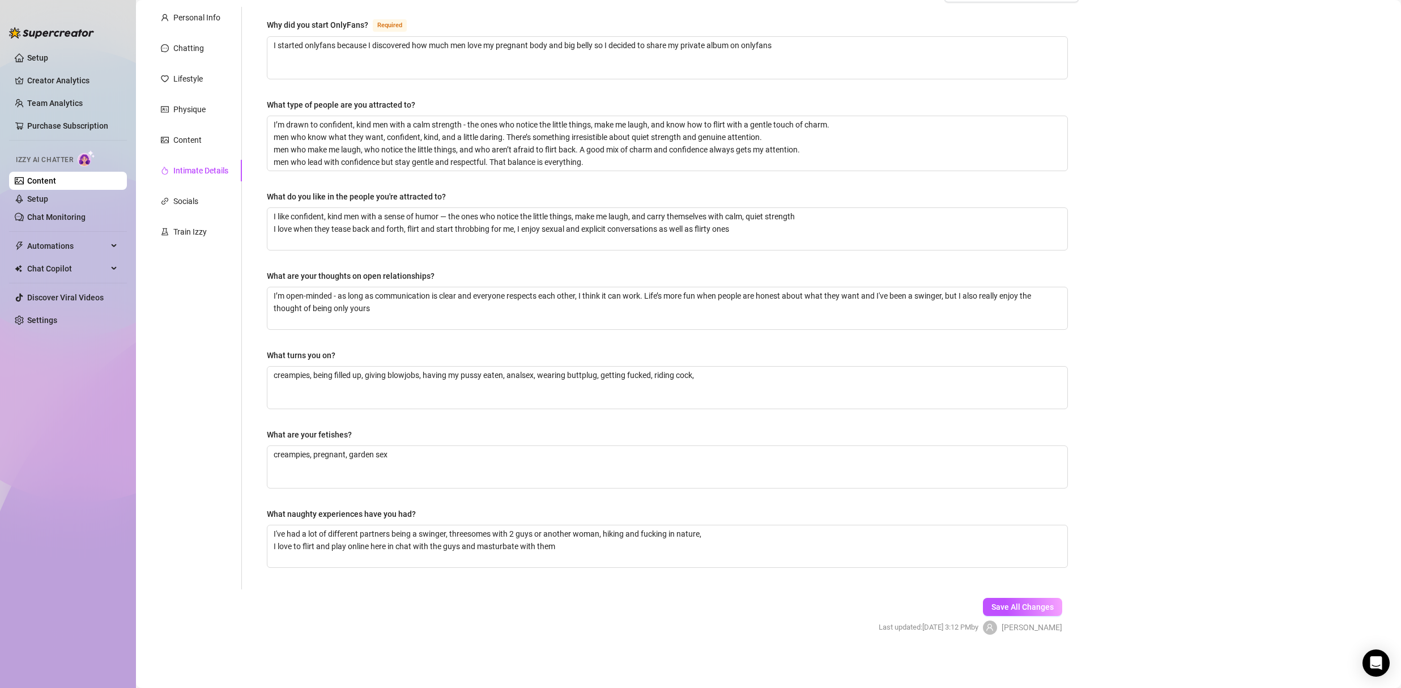
drag, startPoint x: 1003, startPoint y: 604, endPoint x: 437, endPoint y: 417, distance: 595.5
click at [1003, 604] on span "Save All Changes" at bounding box center [1022, 606] width 62 height 9
click at [189, 197] on div "Socials" at bounding box center [185, 201] width 25 height 12
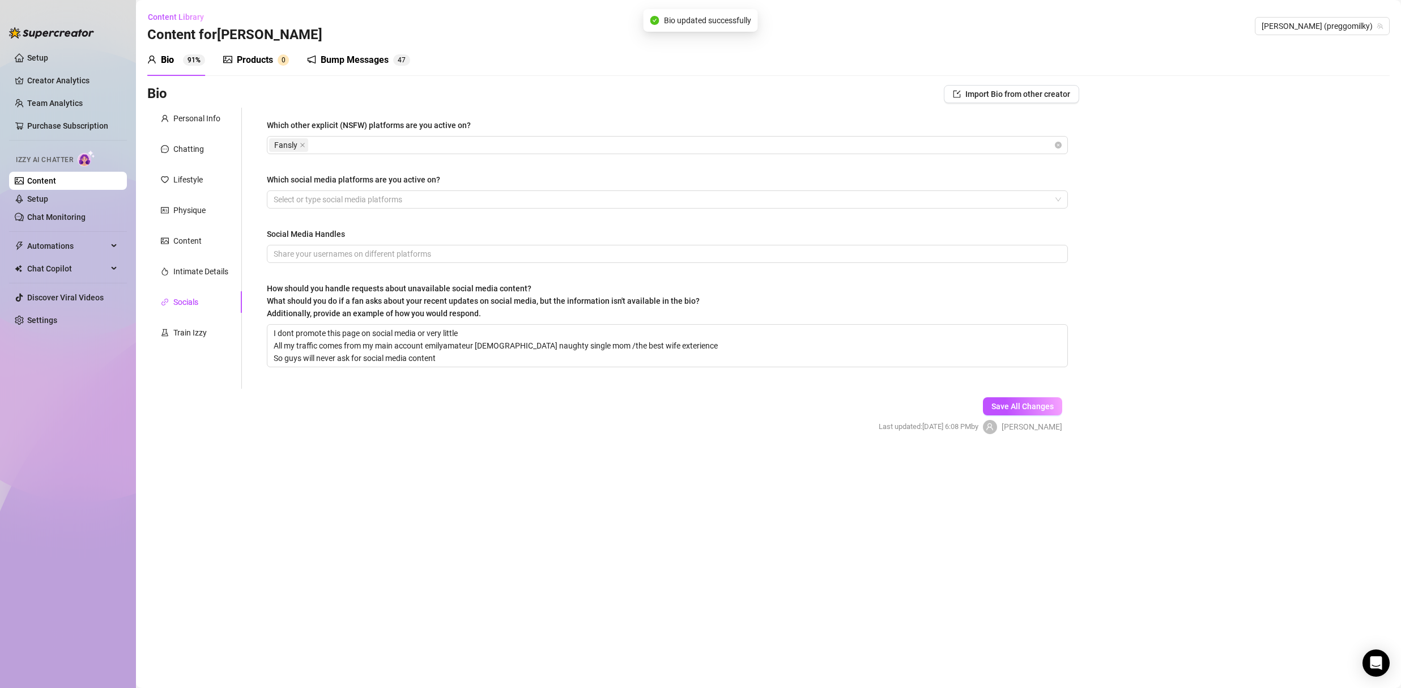
scroll to position [0, 0]
click at [188, 298] on div "Socials" at bounding box center [185, 302] width 25 height 12
click at [189, 332] on div "Train Izzy" at bounding box center [189, 332] width 33 height 12
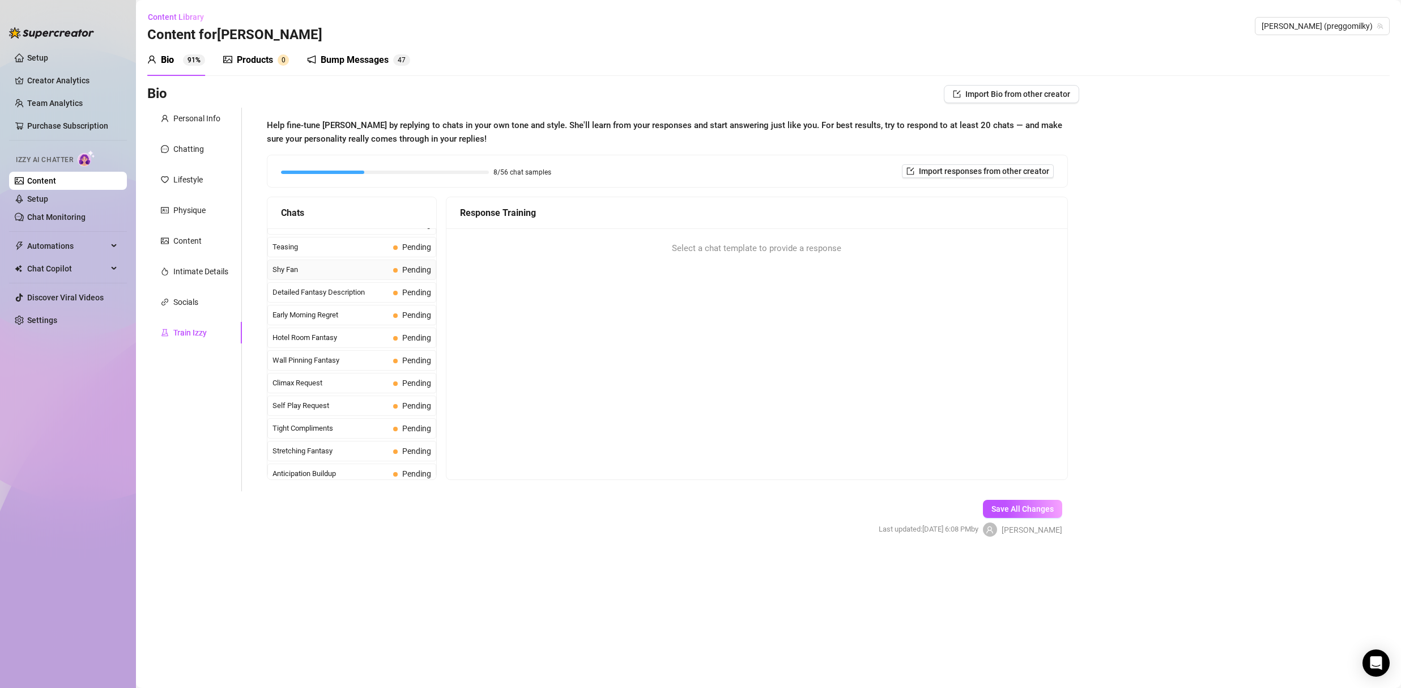
scroll to position [375, 0]
click at [296, 271] on span "Shy Fan" at bounding box center [331, 271] width 116 height 11
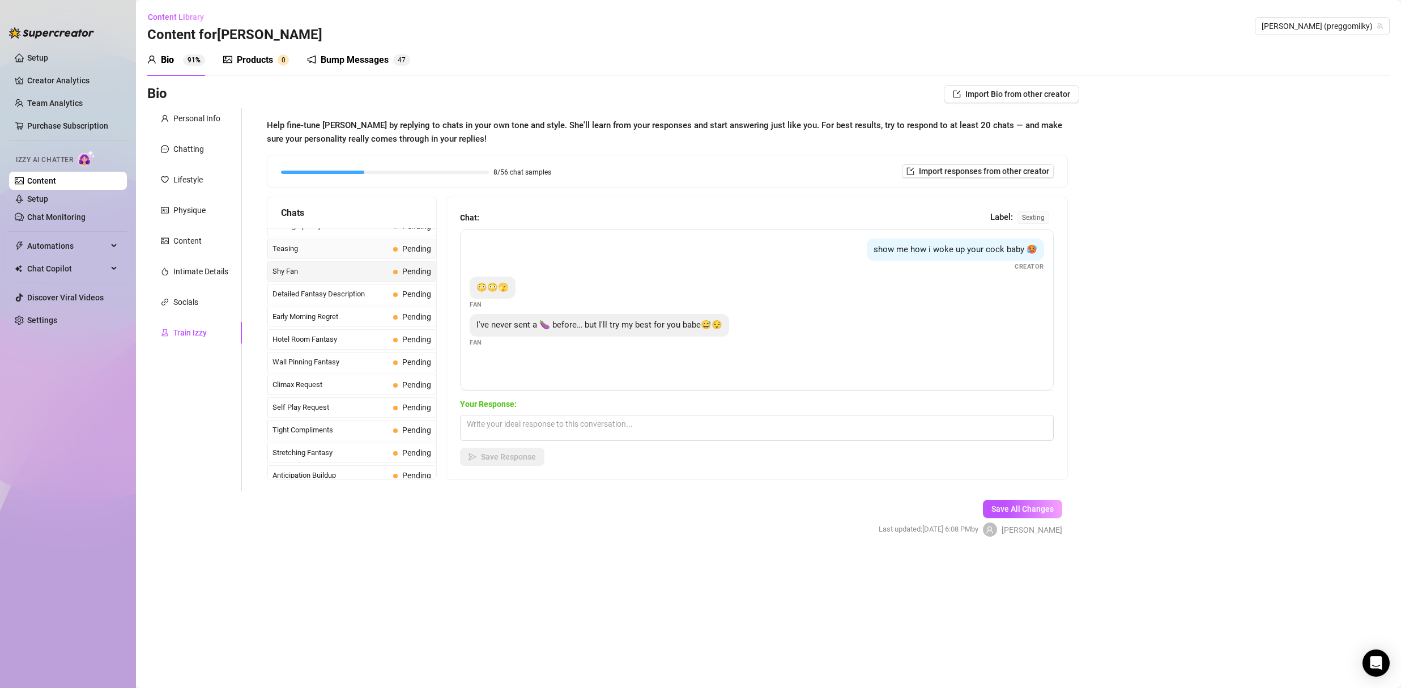
click at [298, 252] on span "Teasing" at bounding box center [331, 248] width 116 height 11
click at [321, 291] on span "Detailed Fantasy Description" at bounding box center [331, 293] width 116 height 11
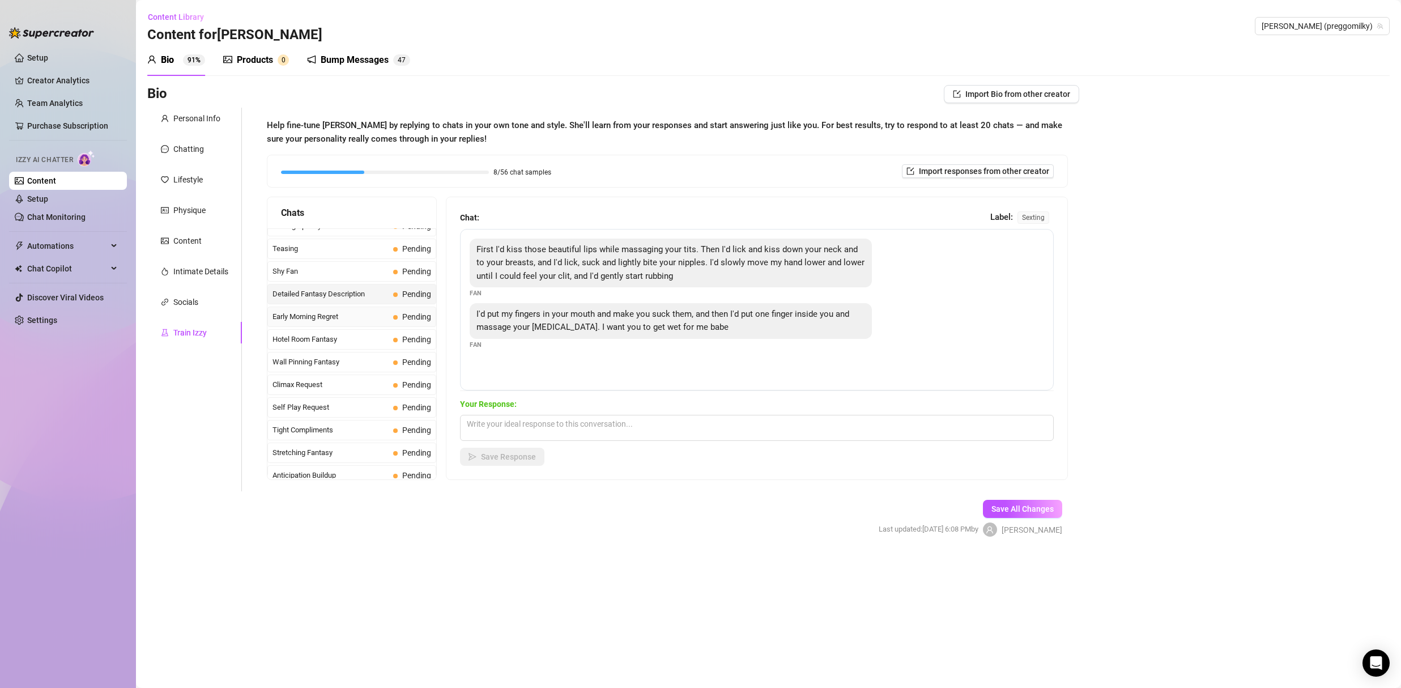
click at [318, 319] on span "Early Morning Regret" at bounding box center [331, 316] width 116 height 11
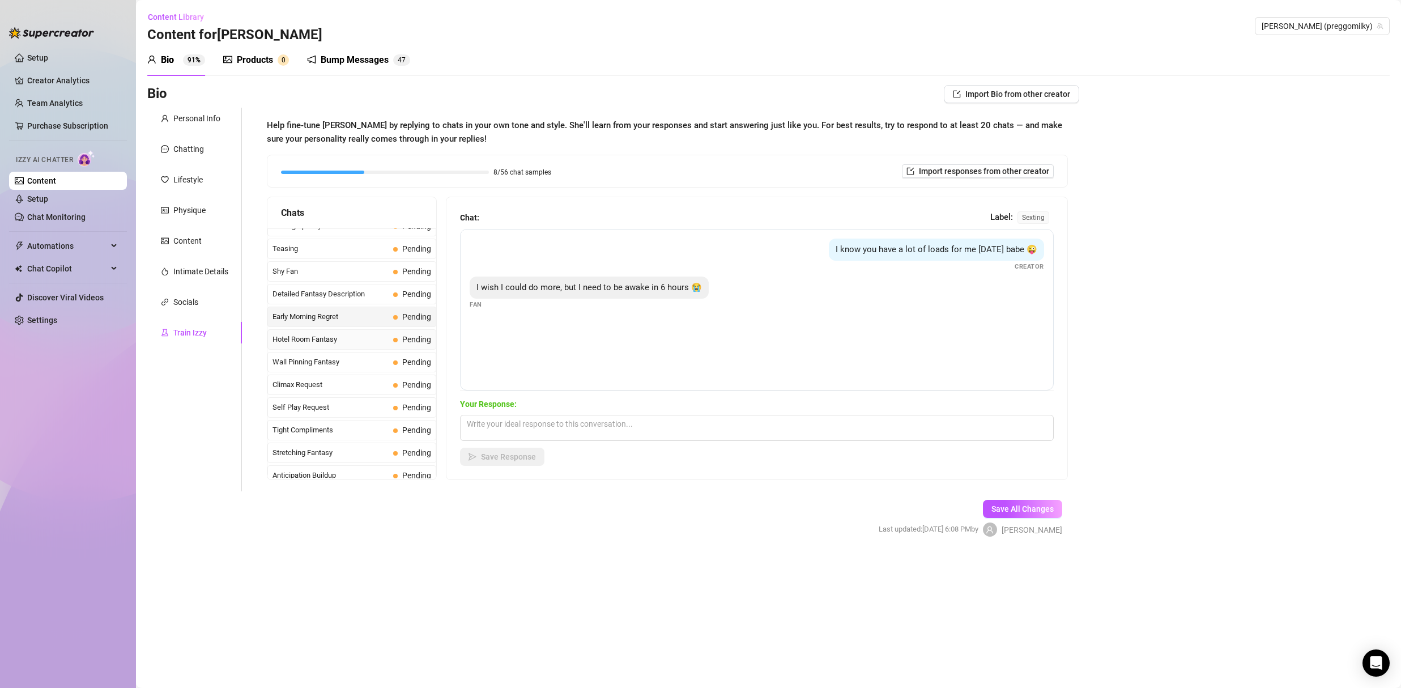
click at [308, 339] on span "Hotel Room Fantasy" at bounding box center [331, 339] width 116 height 11
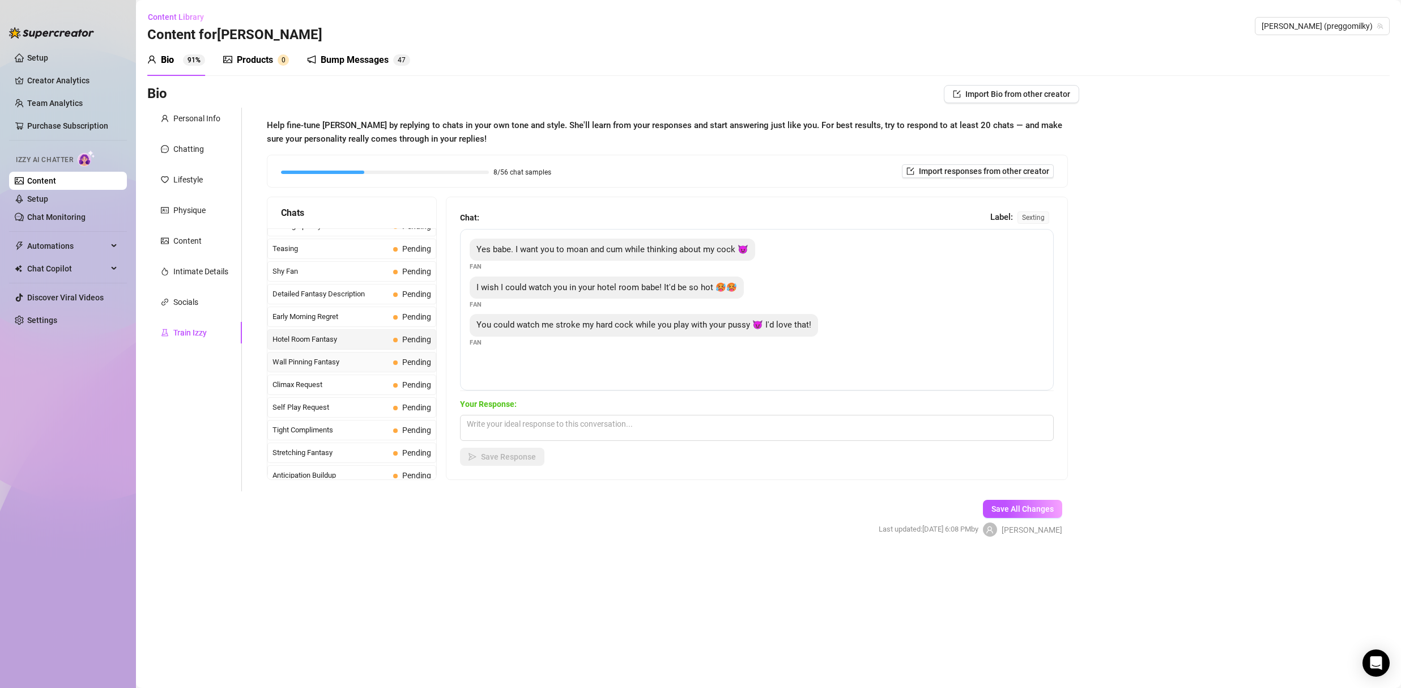
click at [304, 361] on span "Wall Pinning Fantasy" at bounding box center [331, 361] width 116 height 11
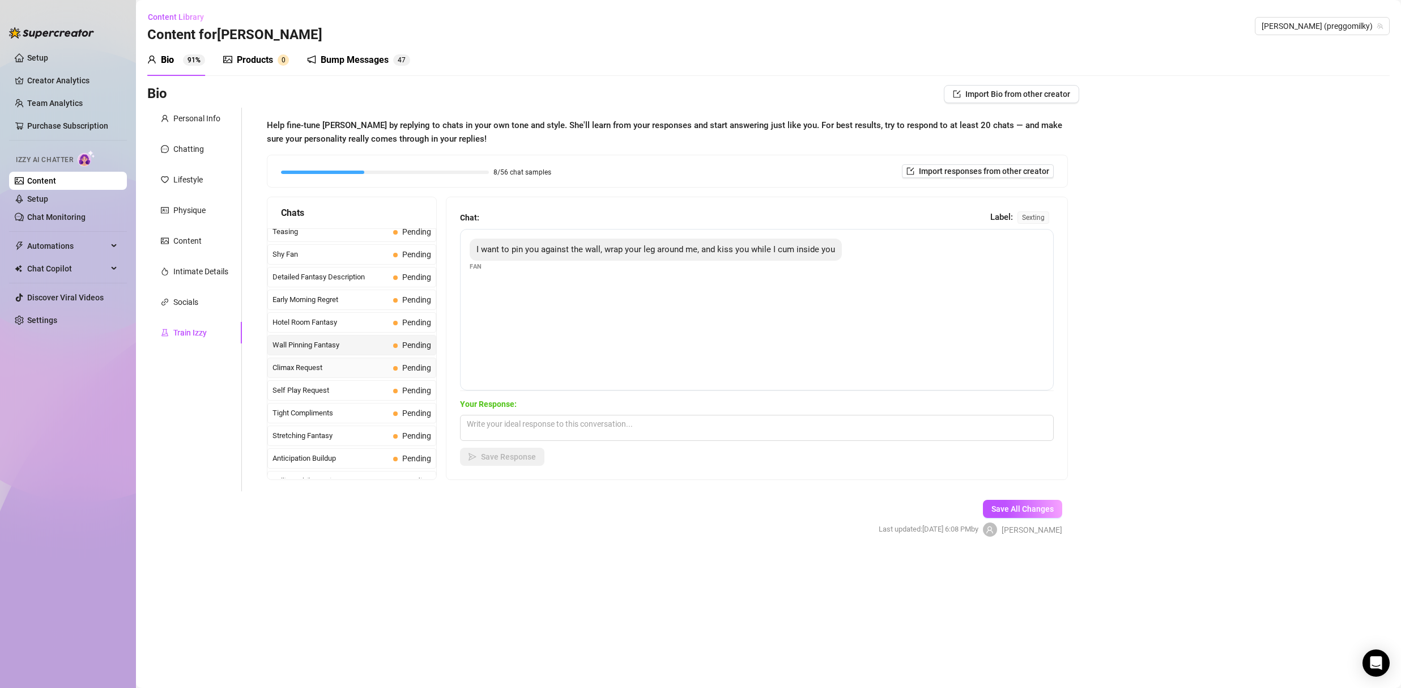
scroll to position [406, 0]
click at [299, 376] on span "Self Play Request" at bounding box center [331, 376] width 116 height 11
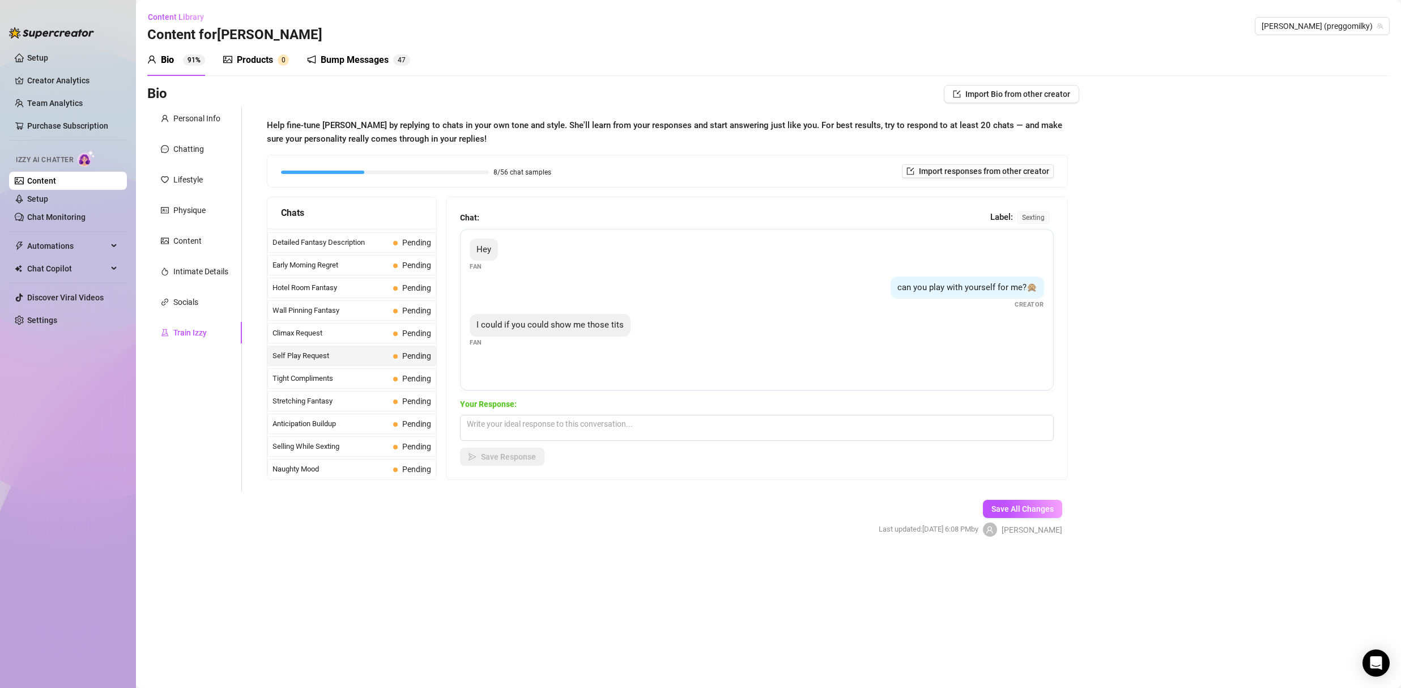
scroll to position [426, 0]
click at [306, 373] on div "Tight Compliments Pending" at bounding box center [351, 379] width 169 height 20
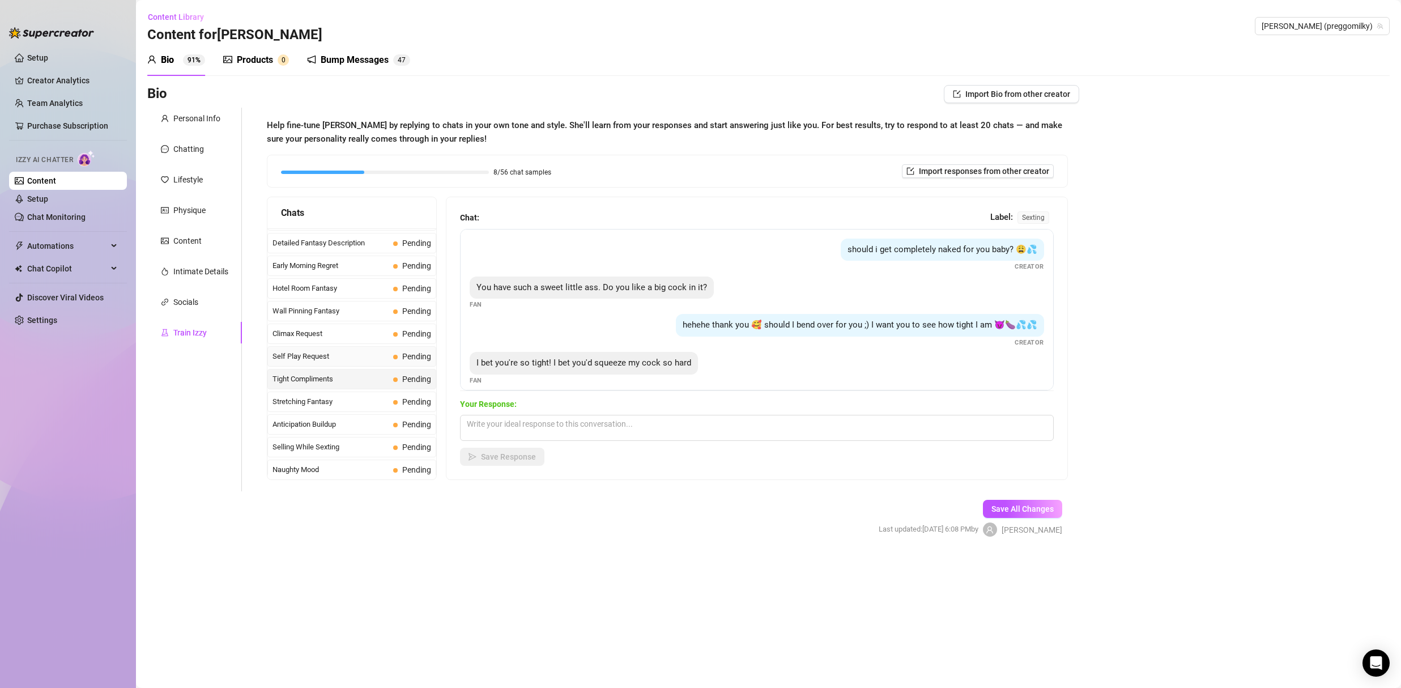
scroll to position [447, 0]
click at [325, 379] on span "Stretching Fantasy" at bounding box center [331, 380] width 116 height 11
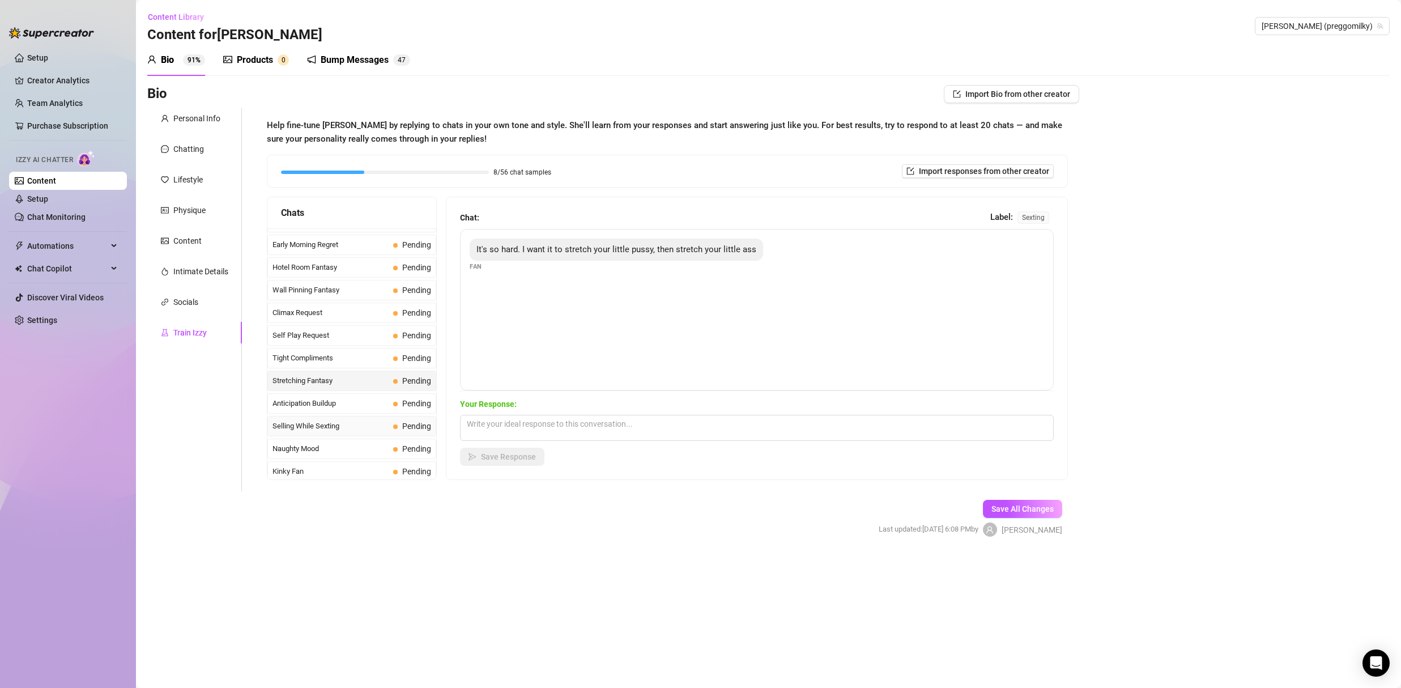
scroll to position [510, 0]
click at [322, 345] on span "Anticipation Buildup" at bounding box center [331, 340] width 116 height 11
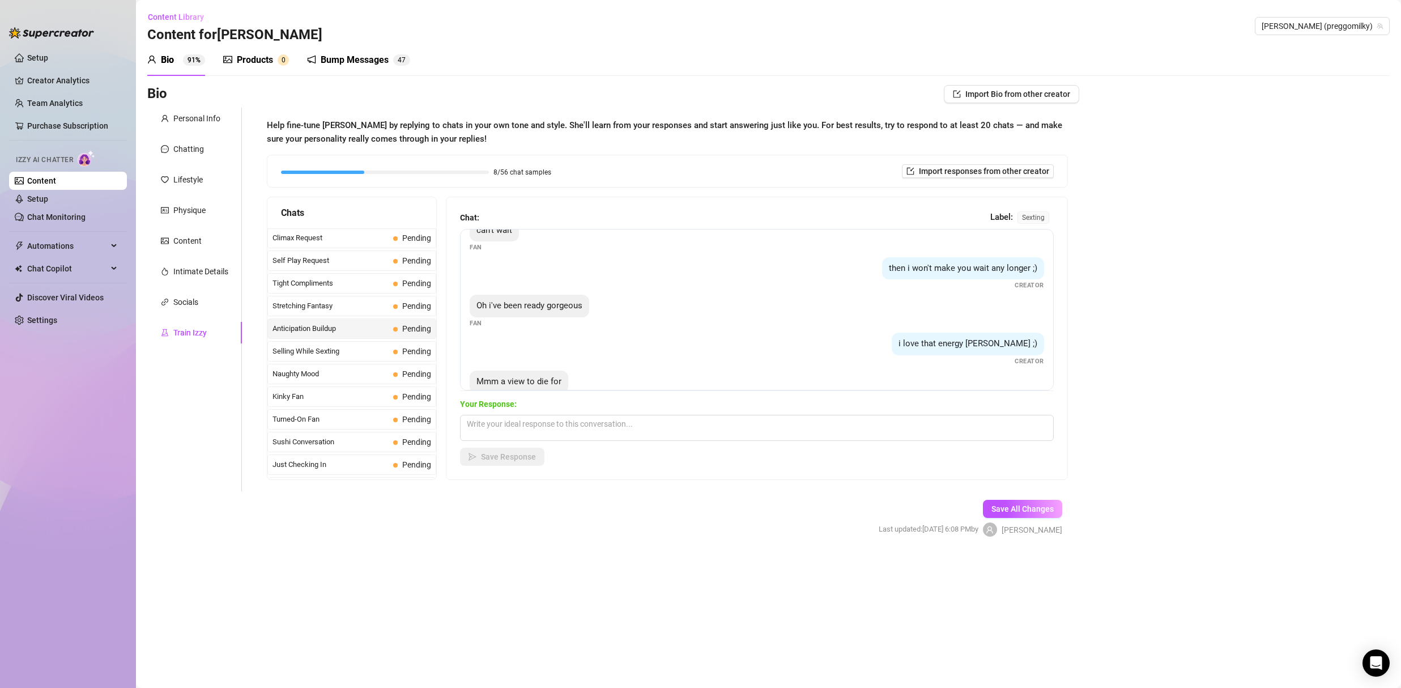
scroll to position [47, 0]
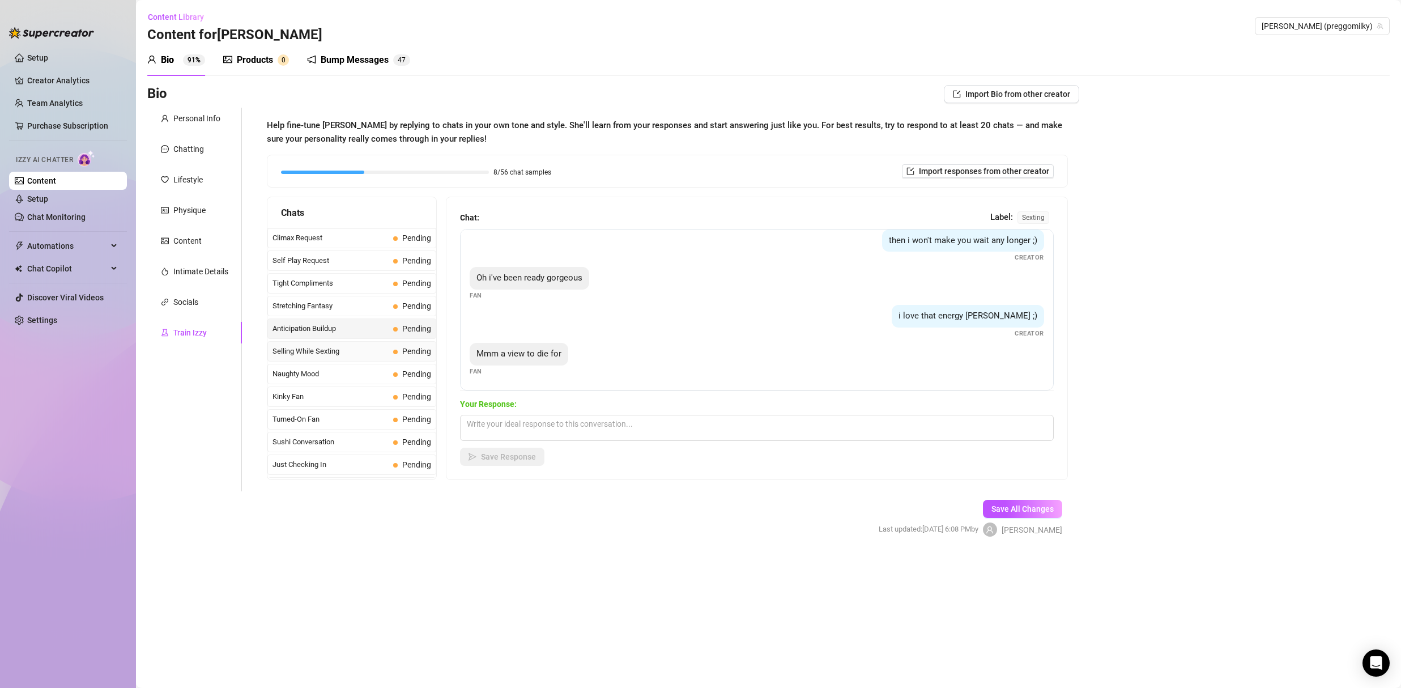
click at [327, 352] on span "Selling While Sexting" at bounding box center [331, 351] width 116 height 11
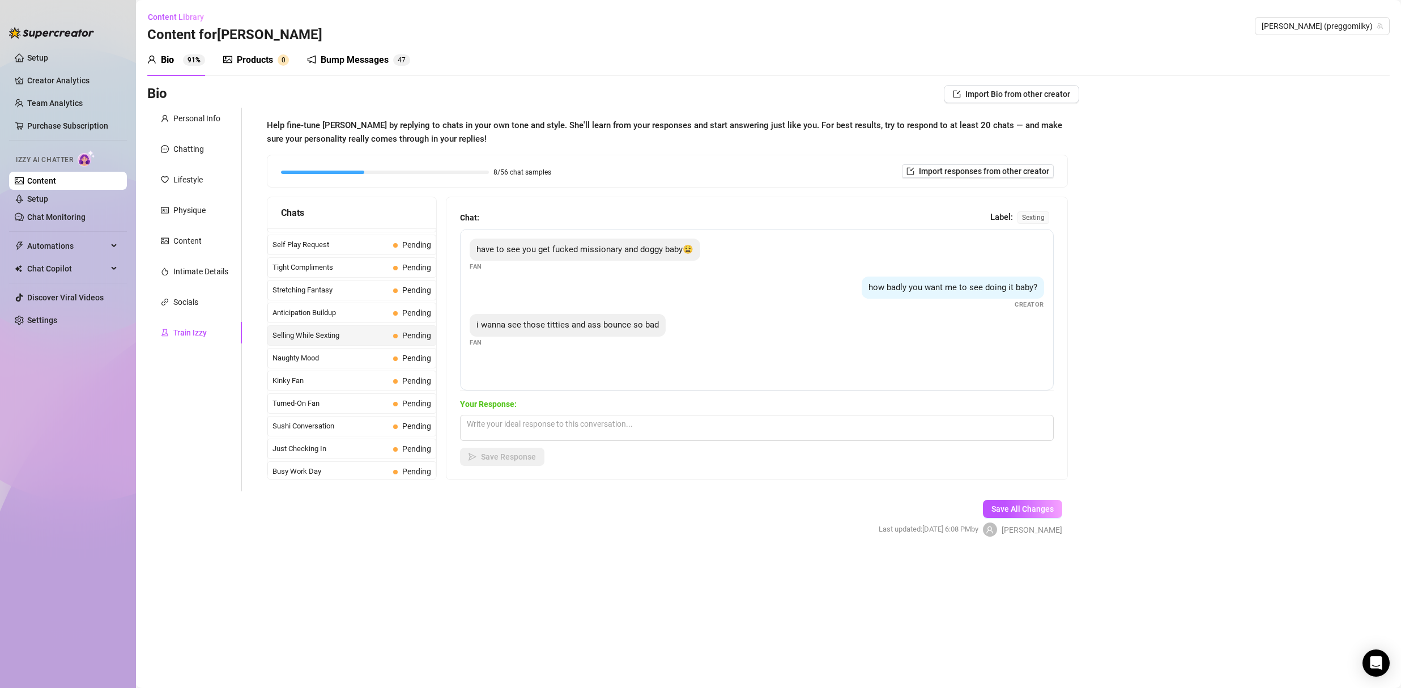
scroll to position [540, 0]
click at [309, 352] on span "Naughty Mood" at bounding box center [331, 355] width 116 height 11
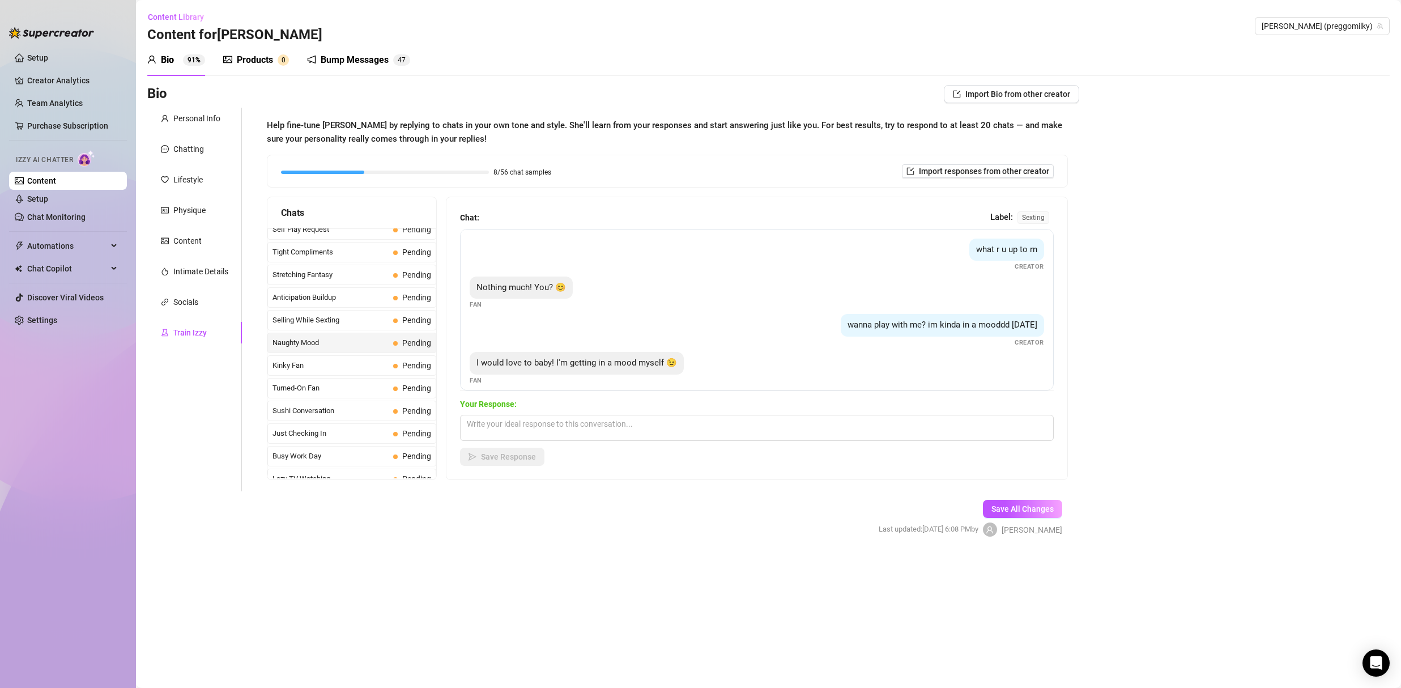
scroll to position [554, 0]
click at [305, 364] on span "Kinky Fan" at bounding box center [331, 364] width 116 height 11
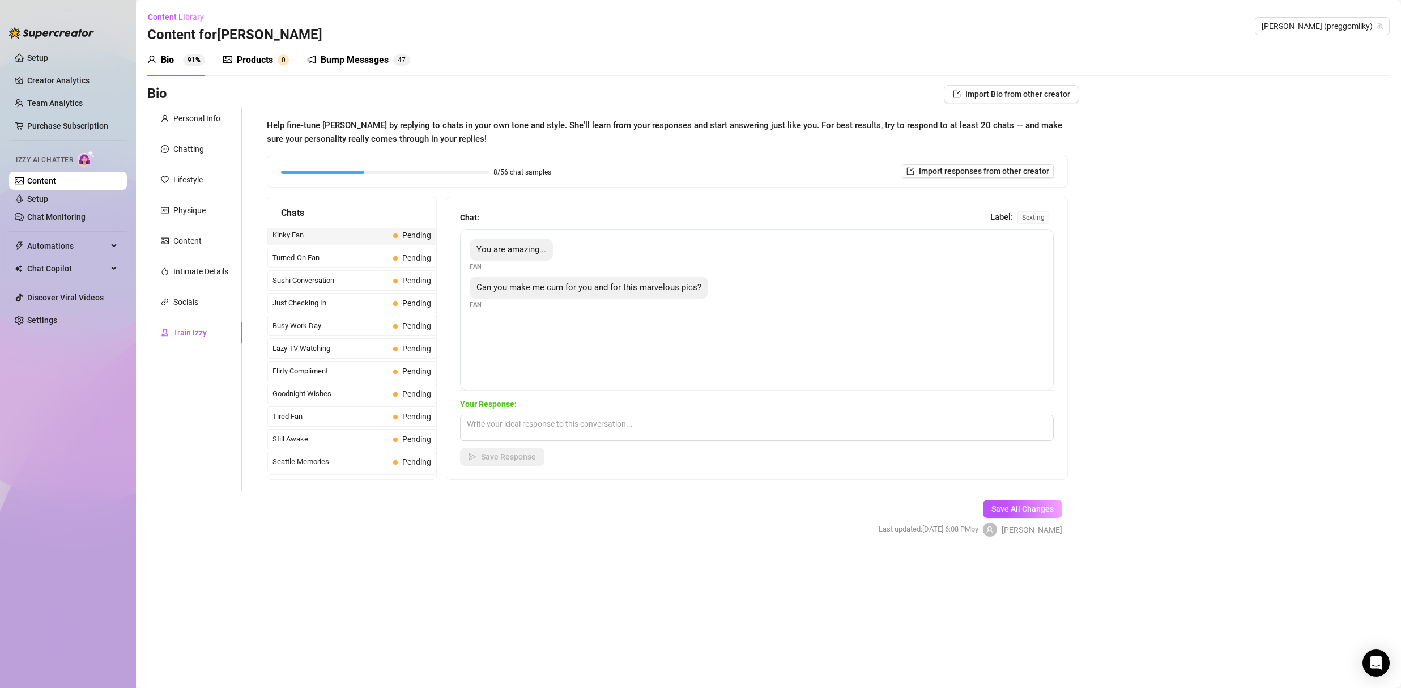
scroll to position [708, 0]
click at [314, 254] on span "Sushi Conversation" at bounding box center [331, 255] width 116 height 11
click at [314, 281] on span "Just Checking In" at bounding box center [331, 278] width 116 height 11
click at [310, 298] on span "Busy Work Day" at bounding box center [331, 300] width 116 height 11
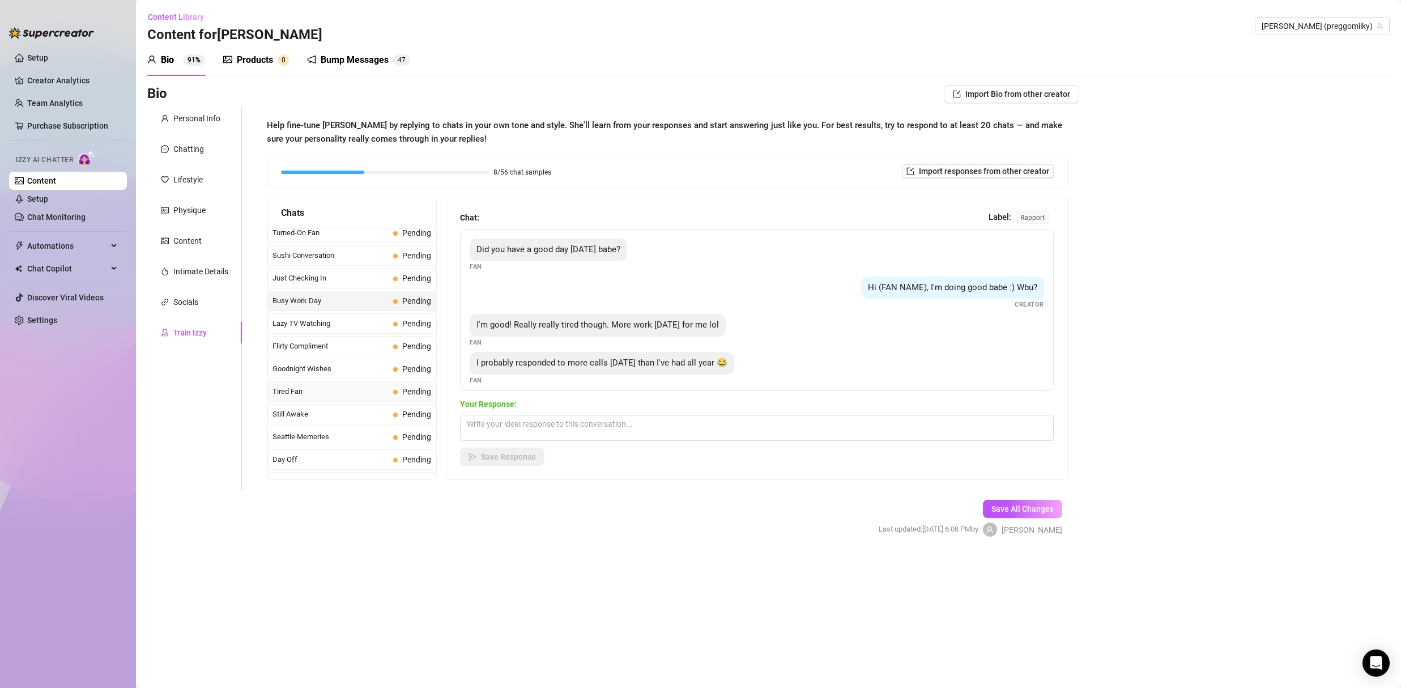
click at [300, 394] on span "Tired Fan" at bounding box center [331, 391] width 116 height 11
